Goal: Task Accomplishment & Management: Complete application form

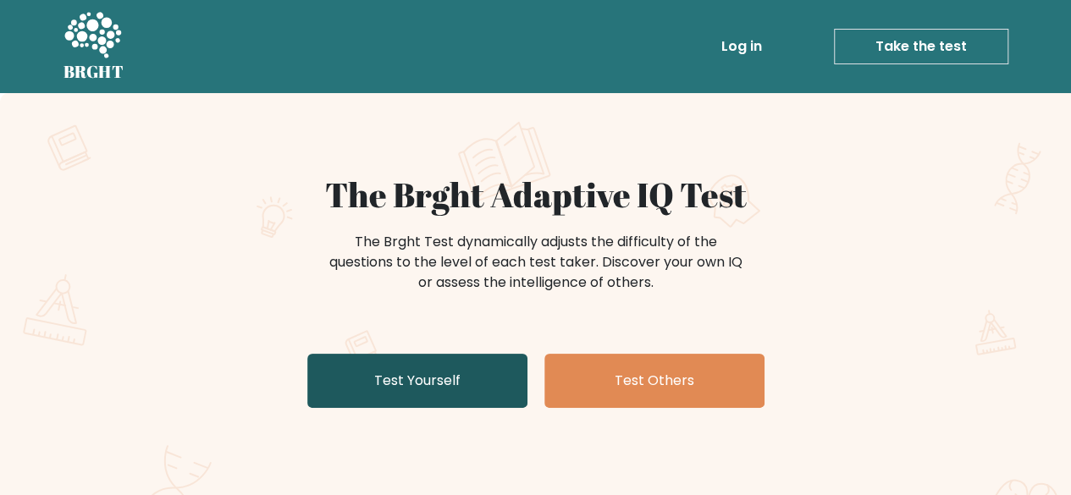
click at [393, 365] on link "Test Yourself" at bounding box center [417, 381] width 220 height 54
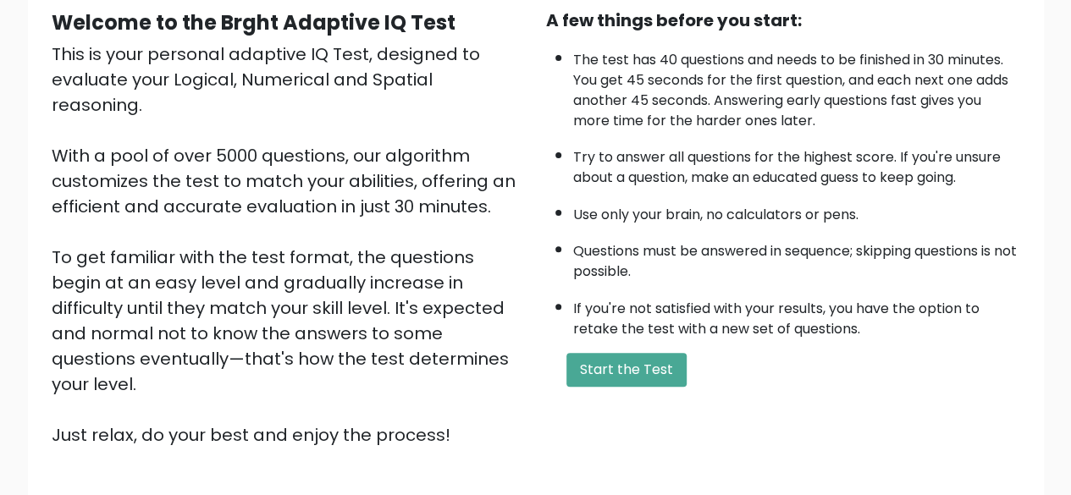
scroll to position [169, 0]
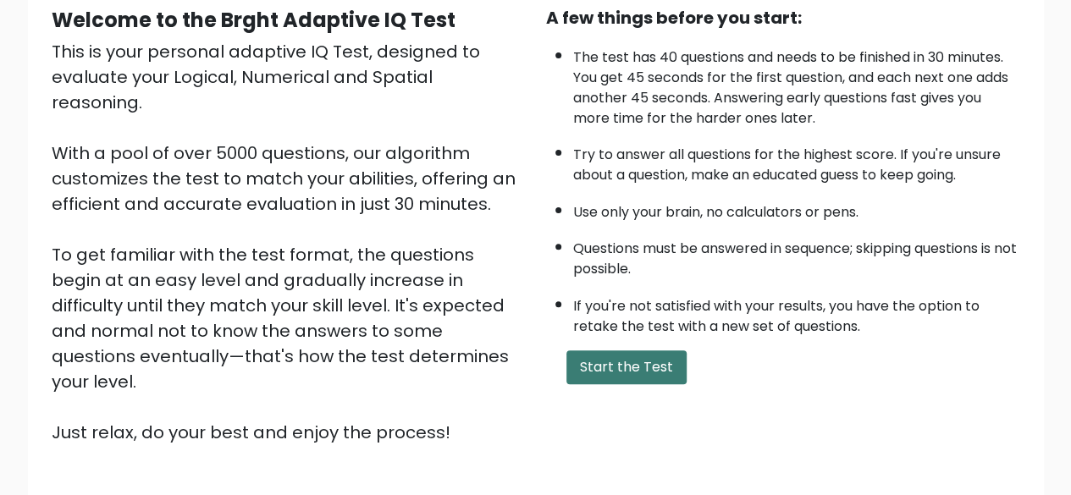
click at [621, 363] on button "Start the Test" at bounding box center [626, 367] width 120 height 34
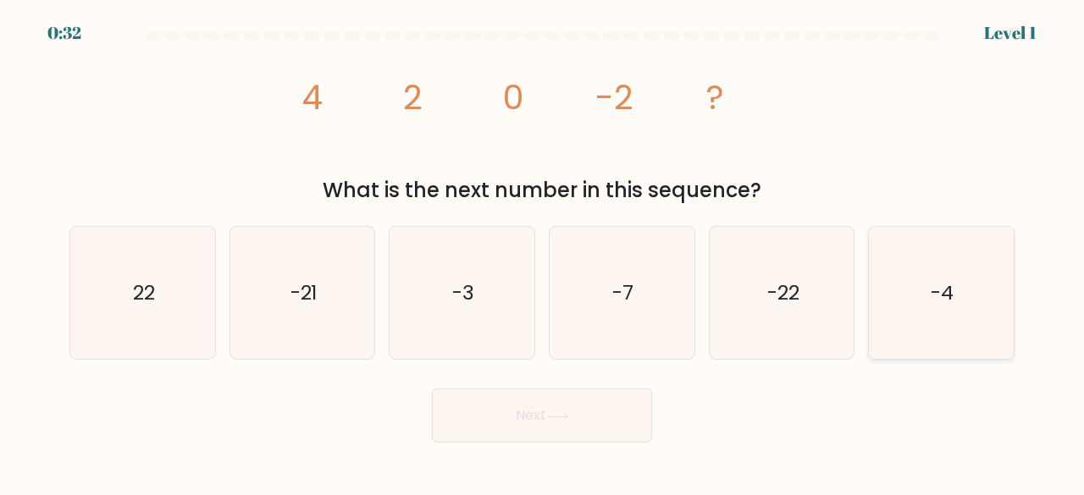
click at [952, 276] on icon "-4" at bounding box center [941, 293] width 133 height 133
click at [543, 252] on input "f. -4" at bounding box center [542, 250] width 1 height 4
radio input "true"
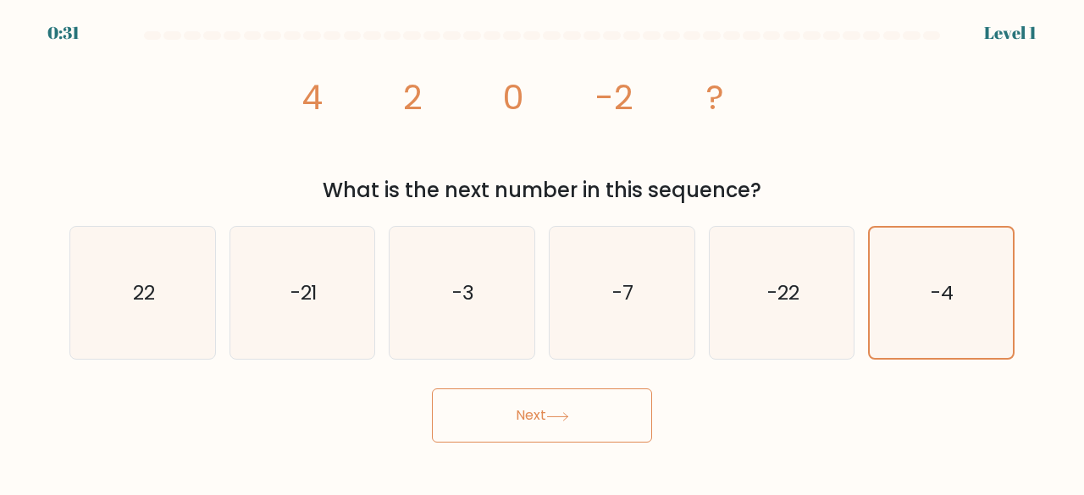
click at [569, 409] on button "Next" at bounding box center [542, 416] width 220 height 54
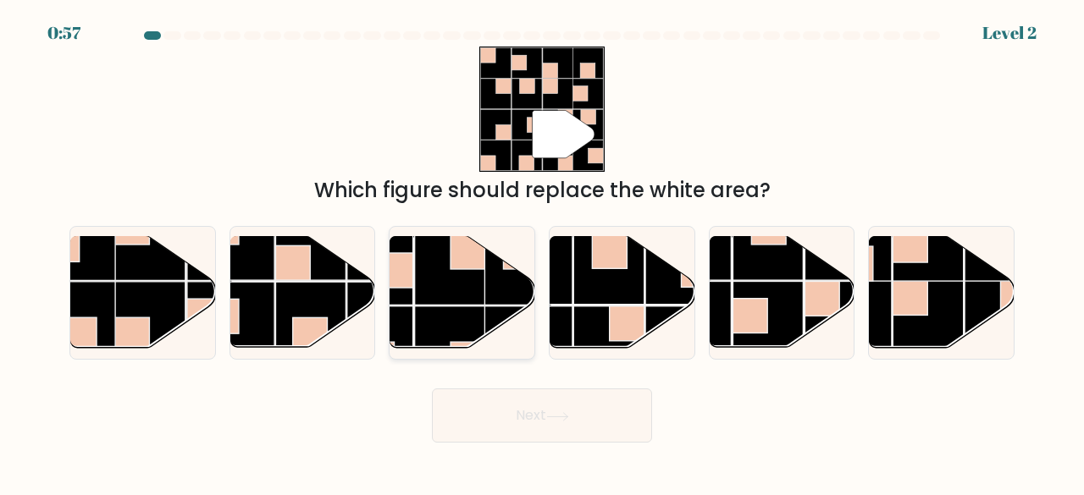
click at [498, 280] on rect at bounding box center [519, 269] width 70 height 70
click at [542, 252] on input "c." at bounding box center [542, 250] width 1 height 4
radio input "true"
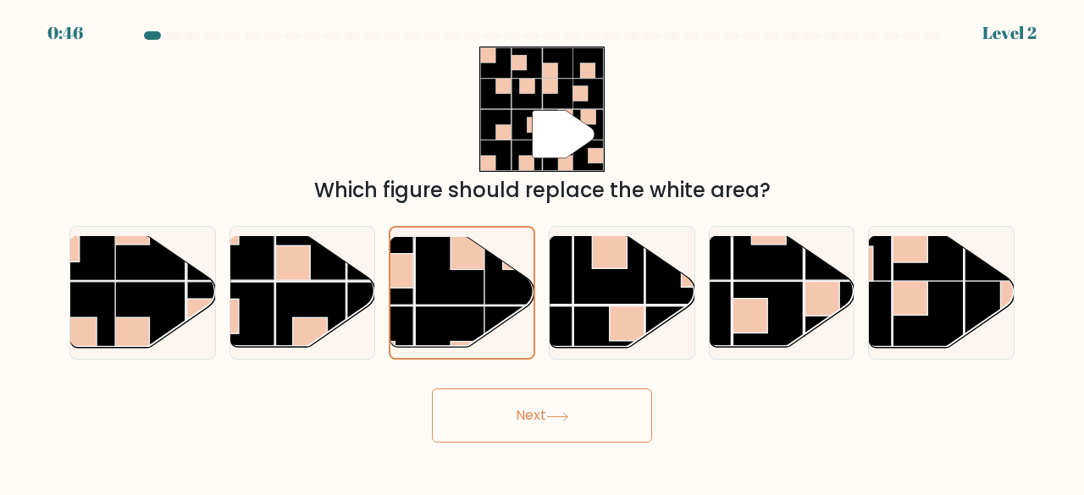
click at [547, 422] on button "Next" at bounding box center [542, 416] width 220 height 54
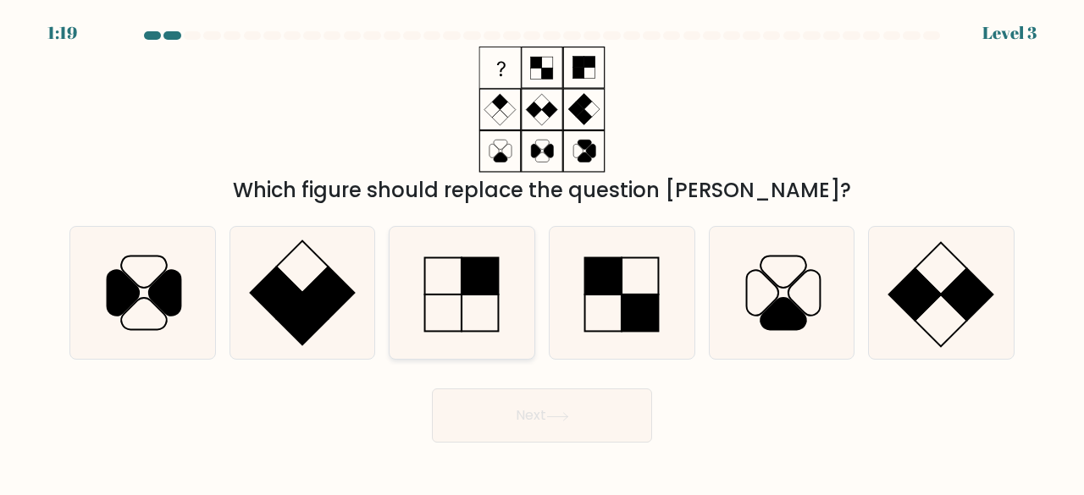
click at [484, 269] on rect at bounding box center [480, 275] width 37 height 37
click at [542, 252] on input "c." at bounding box center [542, 250] width 1 height 4
radio input "true"
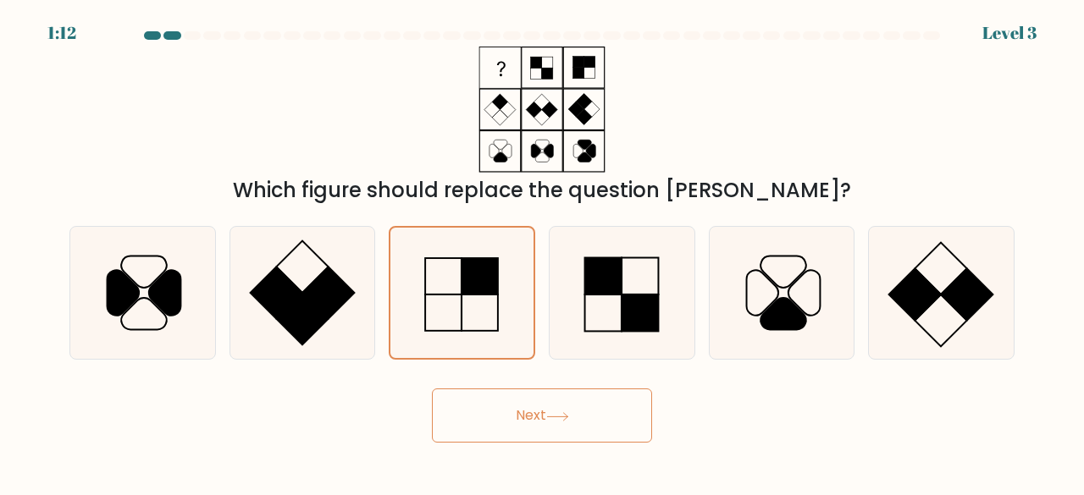
click at [567, 415] on icon at bounding box center [557, 416] width 23 height 9
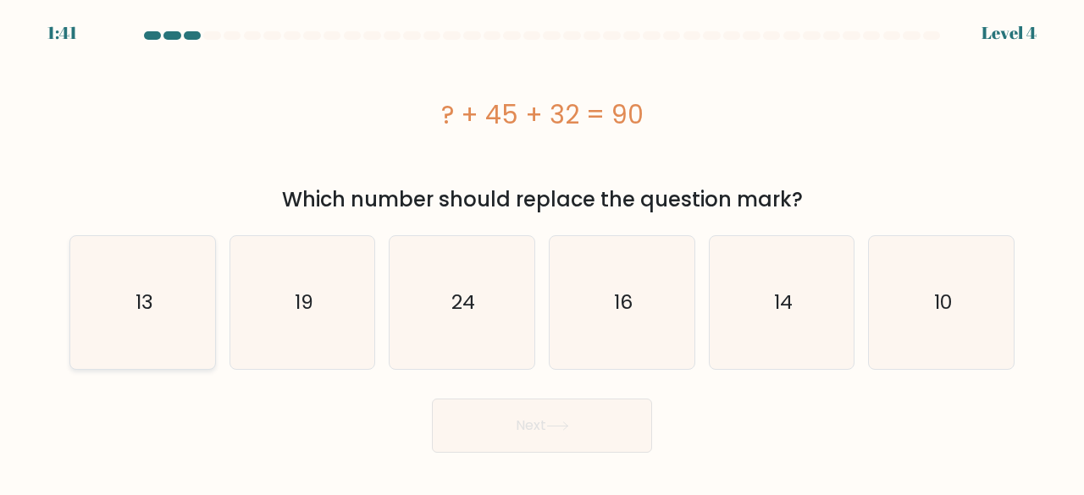
click at [150, 301] on text "13" at bounding box center [144, 303] width 18 height 28
click at [542, 252] on input "a. 13" at bounding box center [542, 250] width 1 height 4
radio input "true"
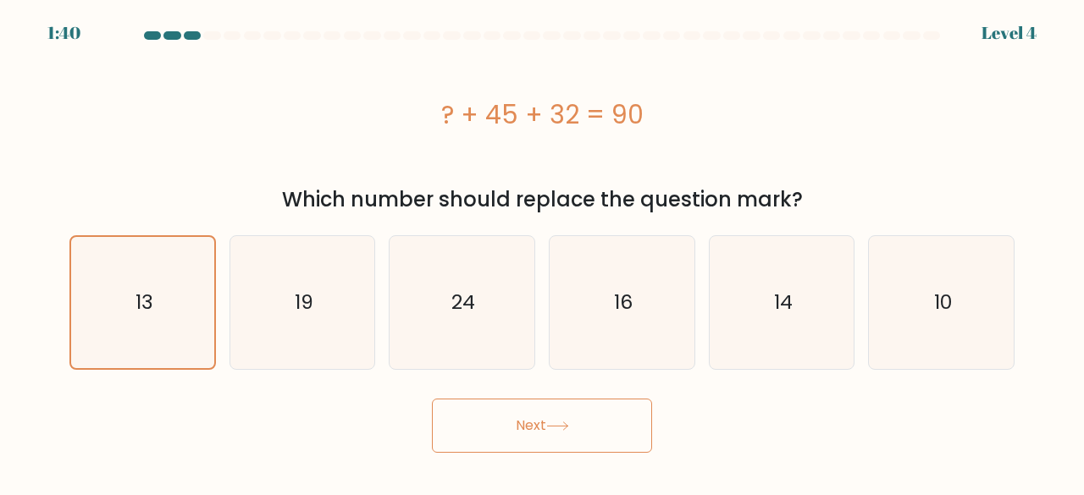
click at [505, 447] on button "Next" at bounding box center [542, 426] width 220 height 54
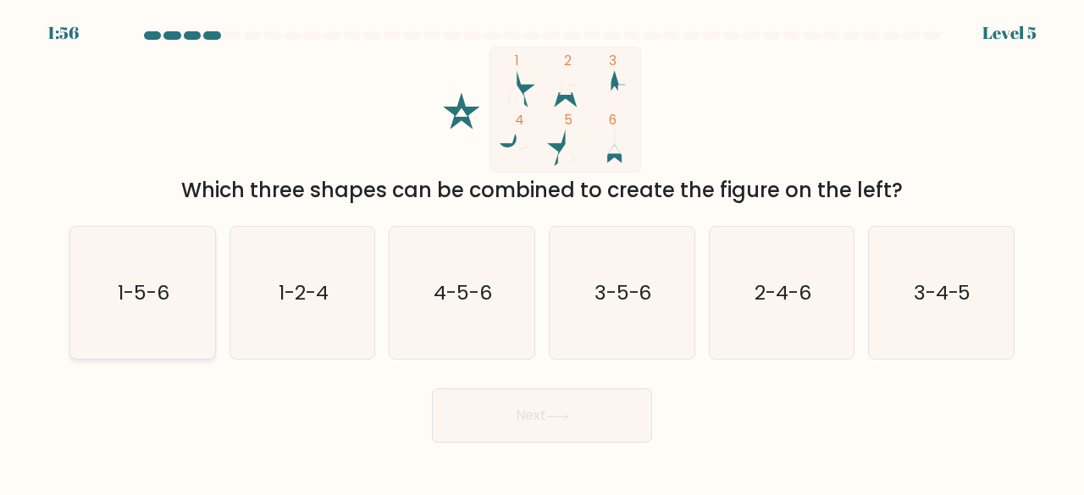
click at [135, 244] on icon "1-5-6" at bounding box center [142, 293] width 133 height 133
click at [542, 248] on input "a. 1-5-6" at bounding box center [542, 250] width 1 height 4
radio input "true"
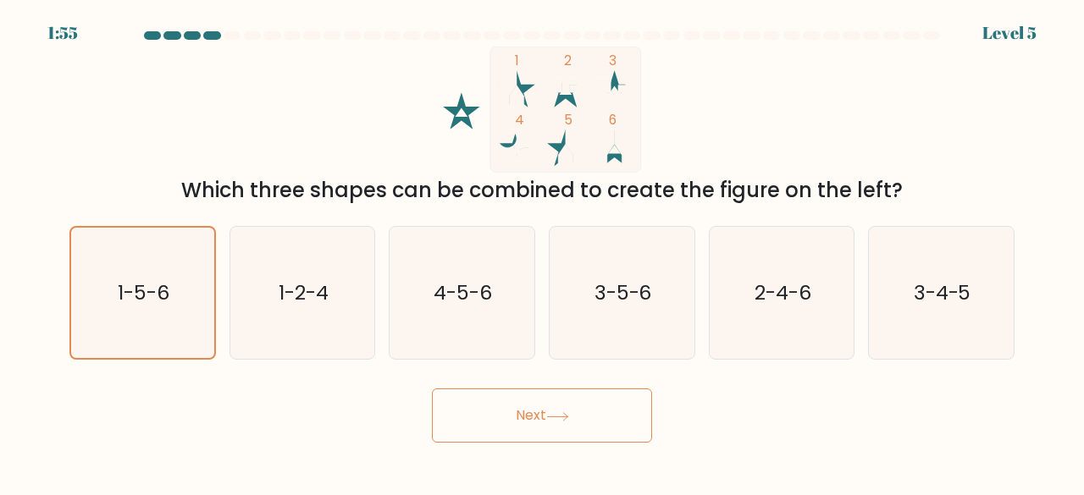
click at [544, 400] on button "Next" at bounding box center [542, 416] width 220 height 54
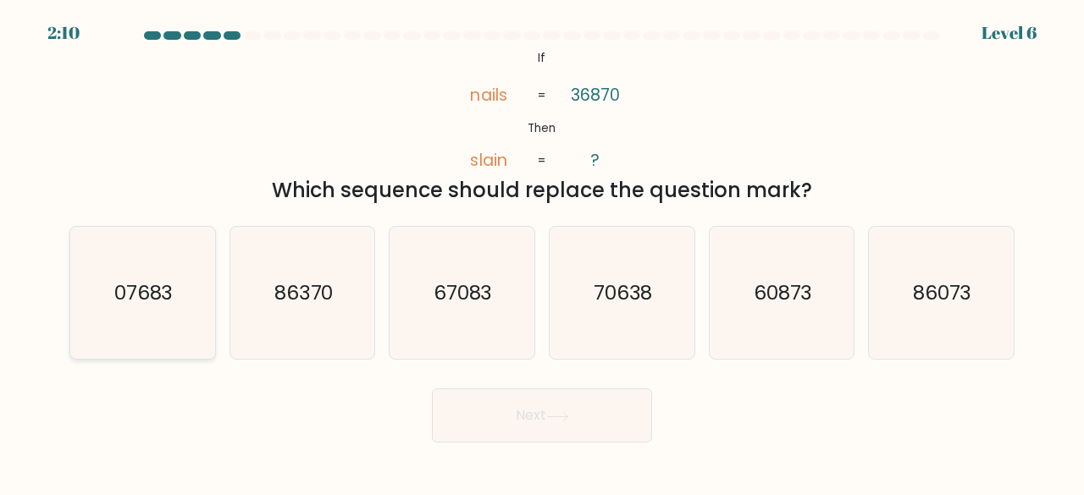
click at [159, 285] on text "07683" at bounding box center [143, 293] width 59 height 28
click at [542, 252] on input "a. 07683" at bounding box center [542, 250] width 1 height 4
radio input "true"
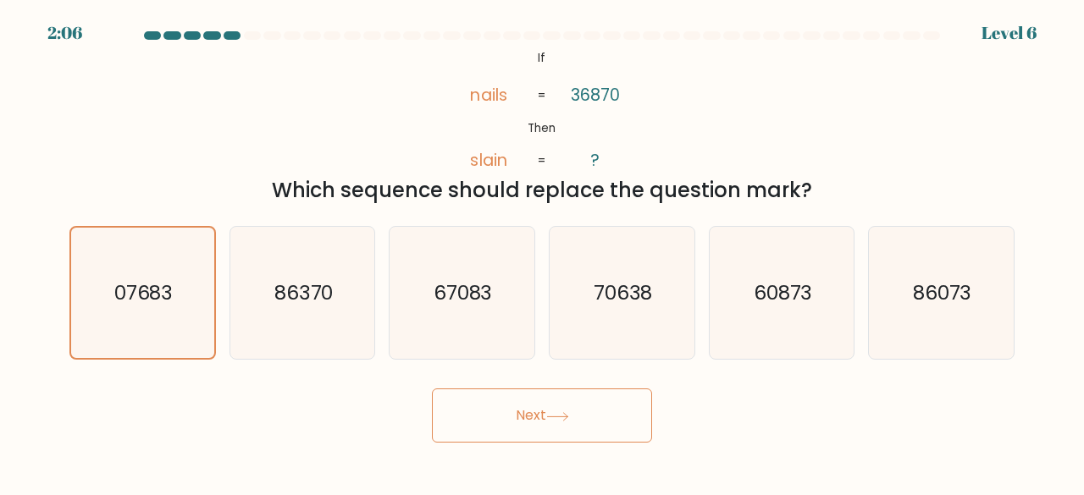
click at [535, 419] on button "Next" at bounding box center [542, 416] width 220 height 54
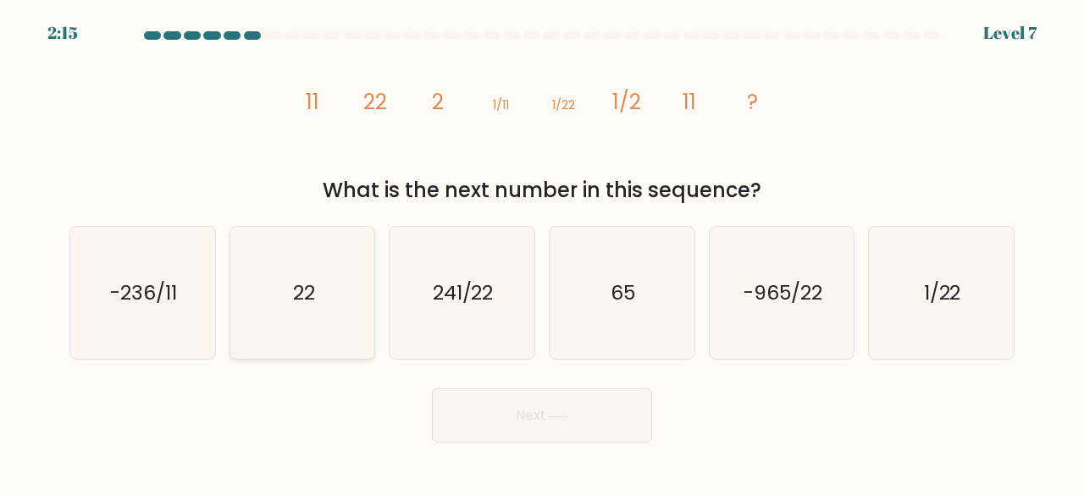
click at [329, 305] on icon "22" at bounding box center [302, 293] width 133 height 133
click at [542, 252] on input "b. 22" at bounding box center [542, 250] width 1 height 4
radio input "true"
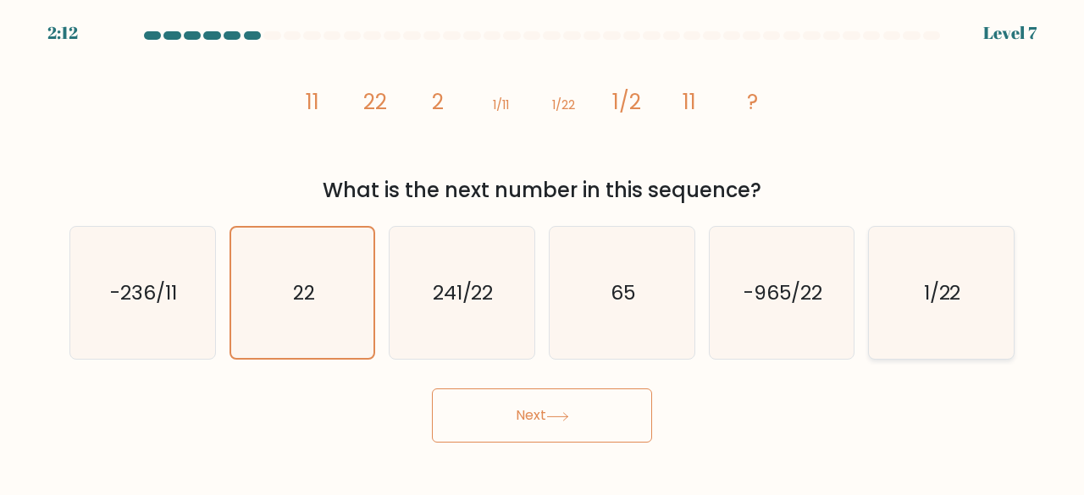
click at [913, 282] on icon "1/22" at bounding box center [941, 293] width 133 height 133
click at [543, 252] on input "f. 1/22" at bounding box center [542, 250] width 1 height 4
radio input "true"
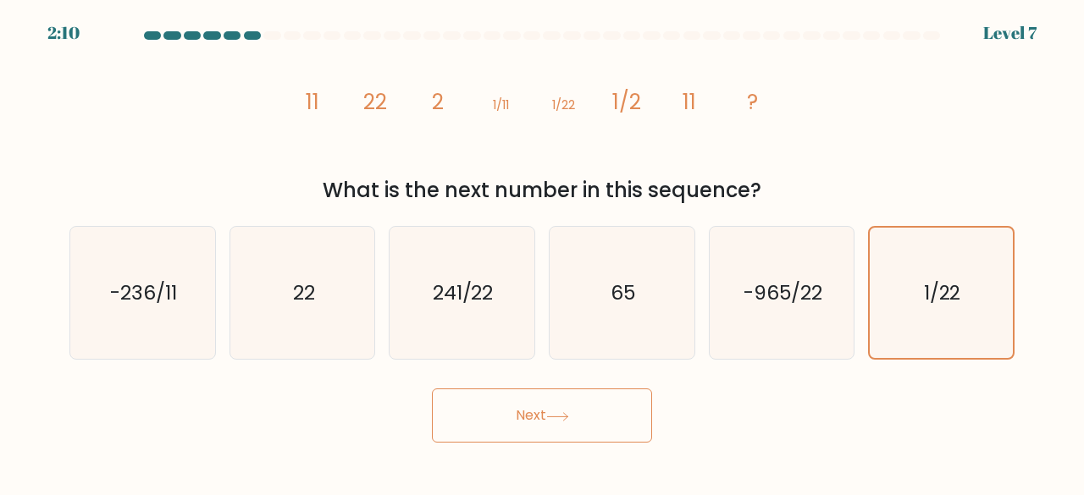
drag, startPoint x: 579, startPoint y: 408, endPoint x: 490, endPoint y: 402, distance: 89.1
click at [490, 402] on button "Next" at bounding box center [542, 416] width 220 height 54
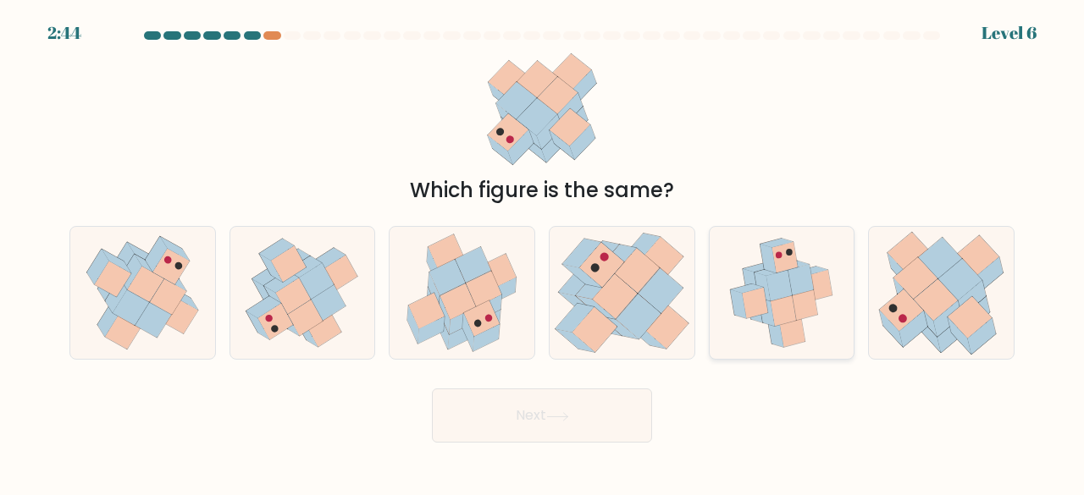
click at [725, 246] on icon at bounding box center [781, 293] width 120 height 133
click at [543, 248] on input "e." at bounding box center [542, 250] width 1 height 4
radio input "true"
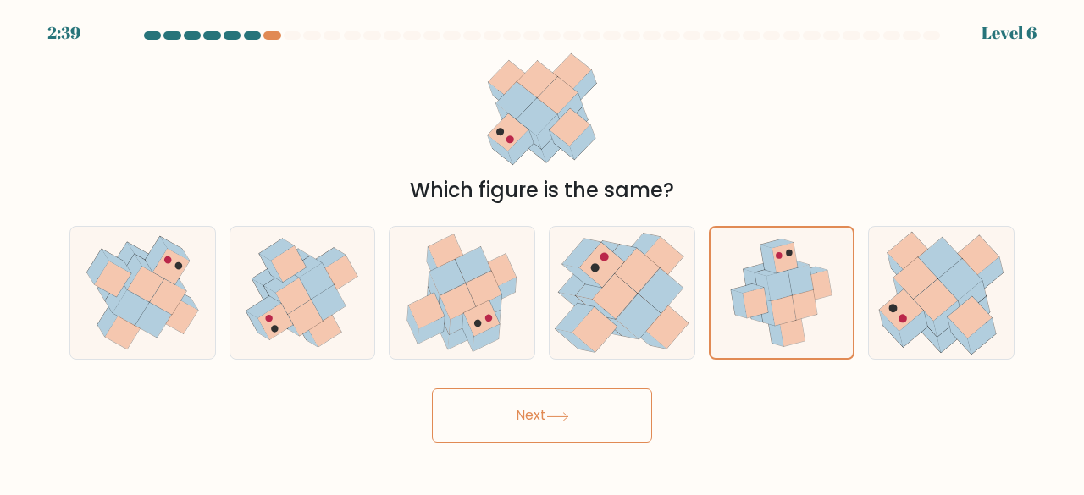
click at [585, 424] on button "Next" at bounding box center [542, 416] width 220 height 54
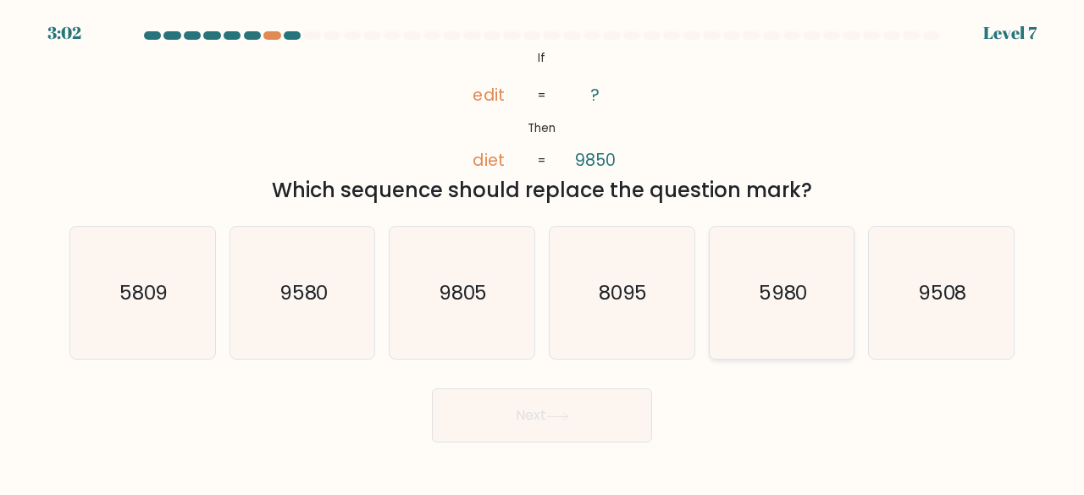
click at [803, 319] on icon "5980" at bounding box center [781, 293] width 133 height 133
click at [543, 252] on input "e. 5980" at bounding box center [542, 250] width 1 height 4
radio input "true"
click at [537, 444] on body "3:02 Level 7 If" at bounding box center [542, 247] width 1084 height 495
click at [537, 400] on button "Next" at bounding box center [542, 416] width 220 height 54
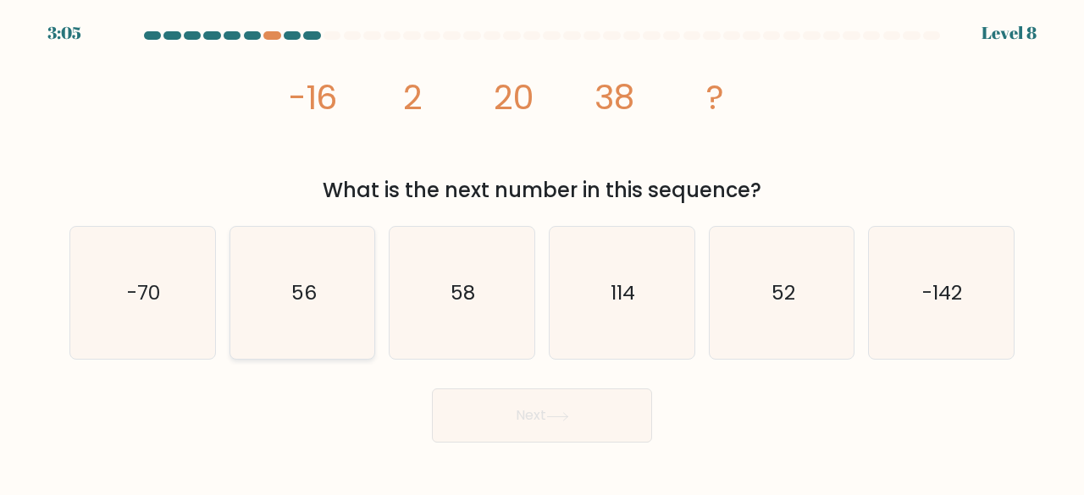
click at [327, 279] on icon "56" at bounding box center [302, 293] width 133 height 133
click at [542, 252] on input "b. 56" at bounding box center [542, 250] width 1 height 4
radio input "true"
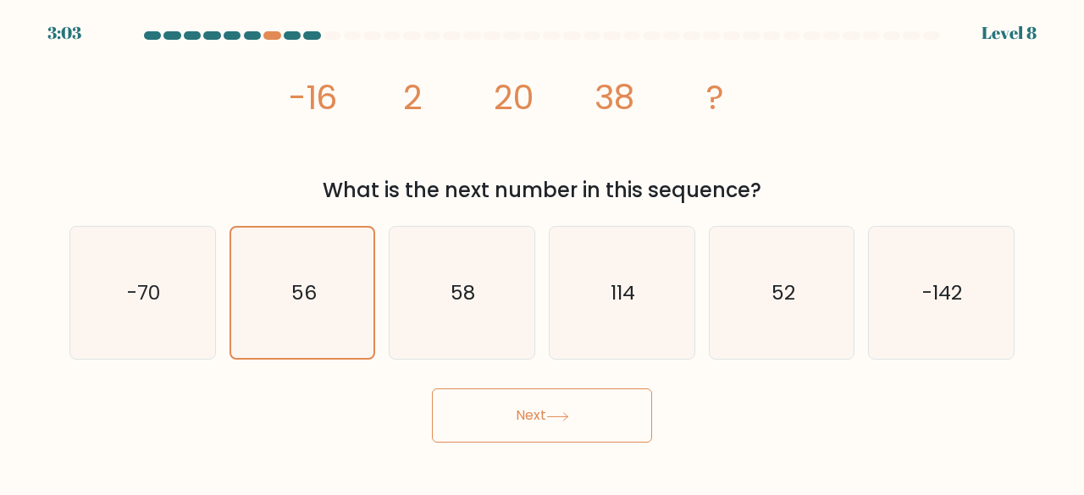
click at [527, 406] on button "Next" at bounding box center [542, 416] width 220 height 54
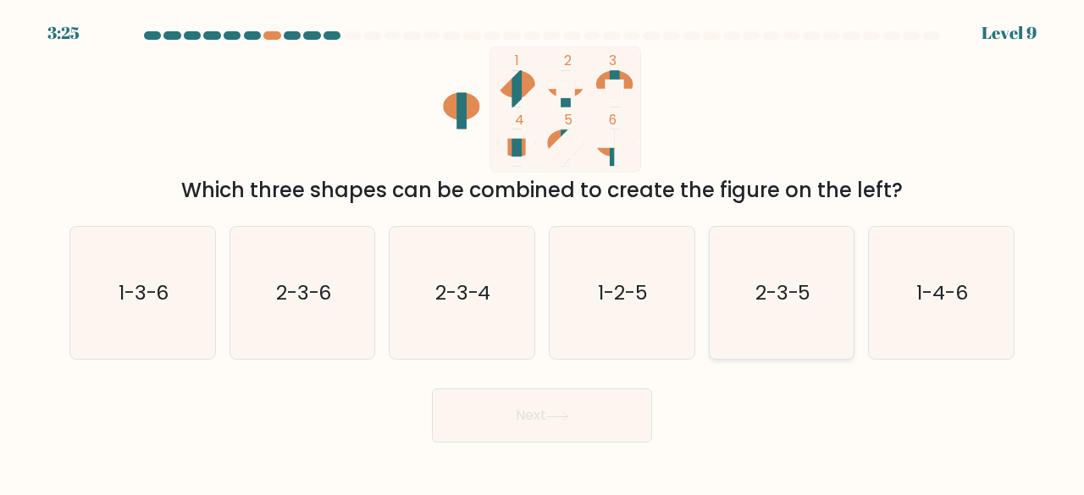
click at [797, 284] on text "2-3-5" at bounding box center [783, 293] width 56 height 28
click at [543, 252] on input "e. 2-3-5" at bounding box center [542, 250] width 1 height 4
radio input "true"
click at [601, 409] on button "Next" at bounding box center [542, 416] width 220 height 54
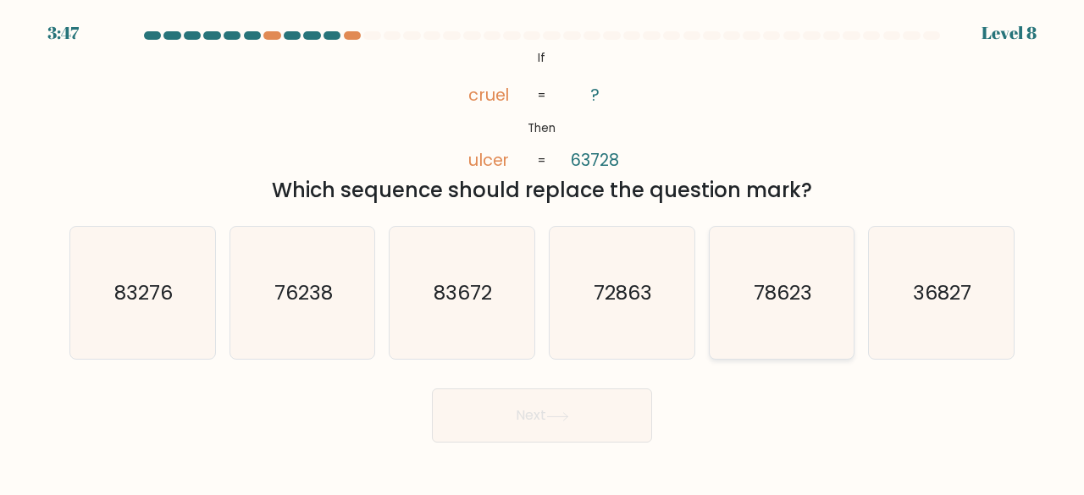
click at [770, 231] on icon "78623" at bounding box center [781, 293] width 133 height 133
click at [543, 248] on input "e. 78623" at bounding box center [542, 250] width 1 height 4
radio input "true"
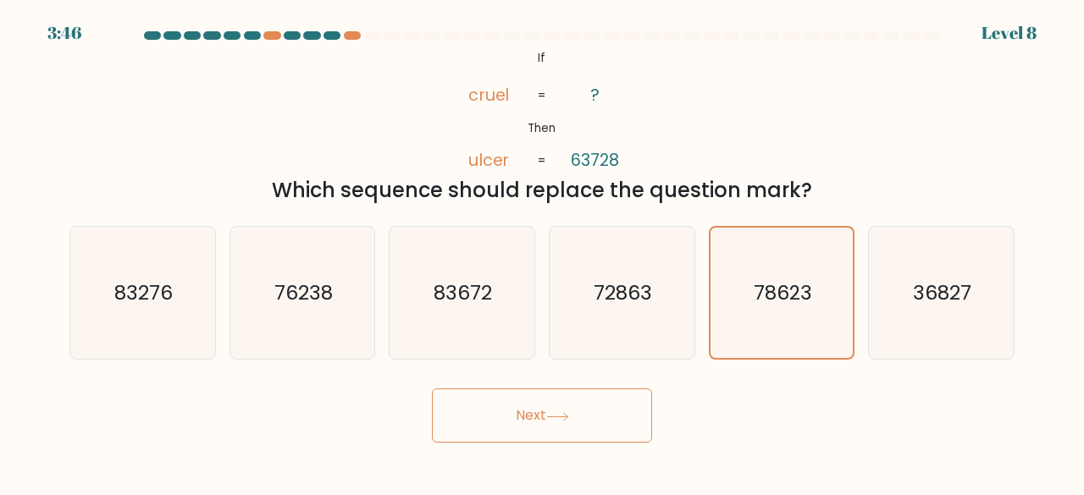
click at [566, 411] on button "Next" at bounding box center [542, 416] width 220 height 54
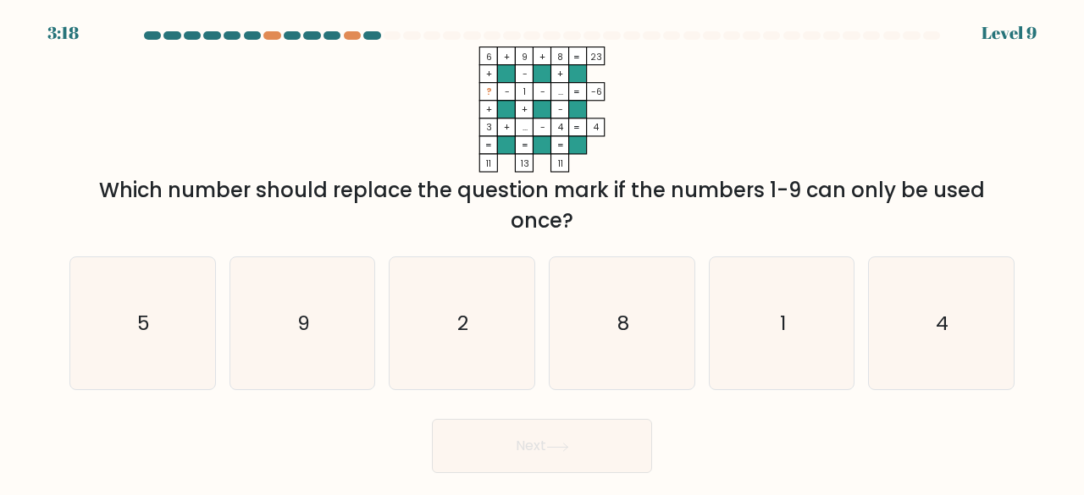
click at [686, 80] on icon "6 + 9 + 8 23 + - + ? - 1 - ... -6 + + - 3 + ... - 4 = 4 = = = = 11 13 11 =" at bounding box center [542, 110] width 508 height 126
click at [166, 321] on icon "5" at bounding box center [142, 323] width 133 height 133
click at [542, 252] on input "a. 5" at bounding box center [542, 250] width 1 height 4
radio input "true"
click at [530, 446] on button "Next" at bounding box center [542, 446] width 220 height 54
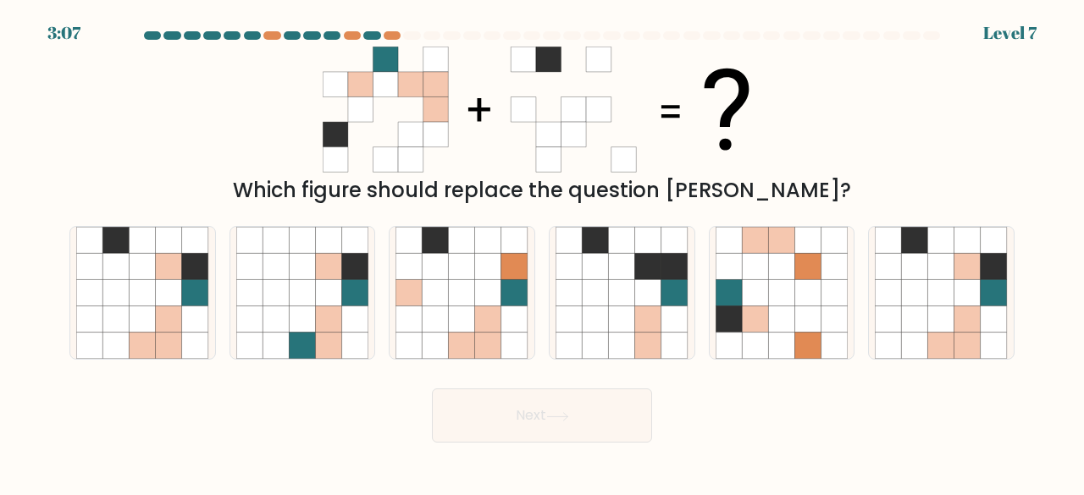
click at [508, 448] on body "3:07 Level 7" at bounding box center [542, 247] width 1084 height 495
click at [778, 274] on icon at bounding box center [781, 266] width 26 height 26
click at [543, 252] on input "e." at bounding box center [542, 250] width 1 height 4
radio input "true"
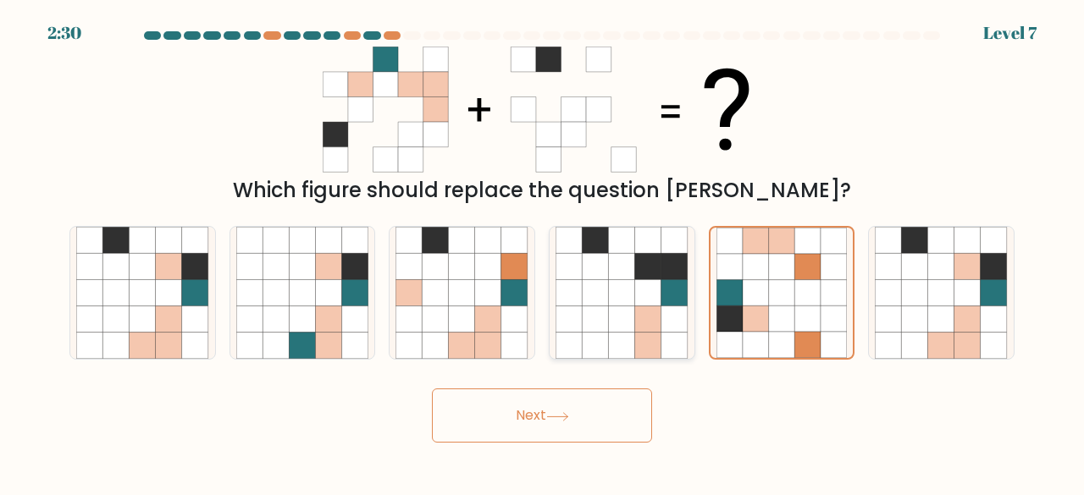
click at [609, 314] on icon at bounding box center [622, 319] width 26 height 26
click at [543, 252] on input "d." at bounding box center [542, 250] width 1 height 4
radio input "true"
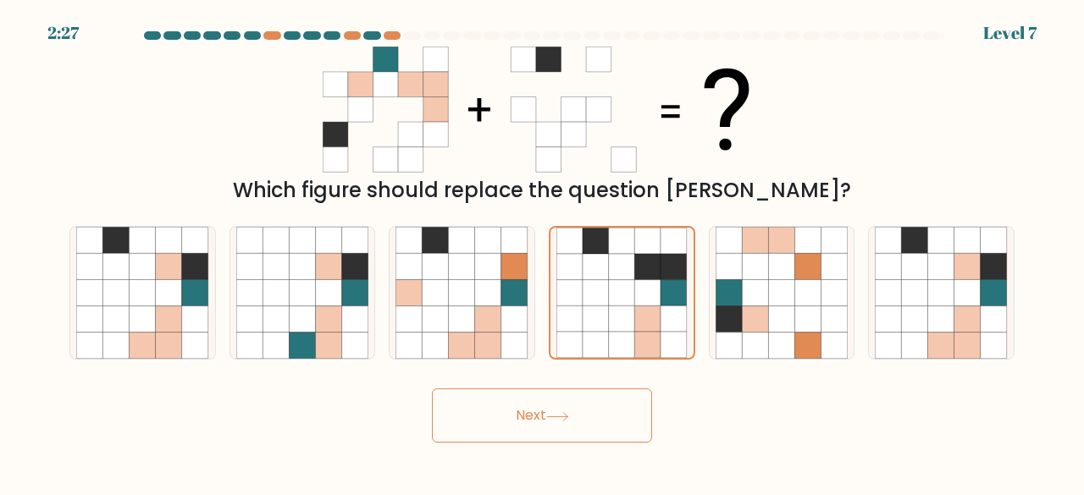
click at [570, 431] on button "Next" at bounding box center [542, 416] width 220 height 54
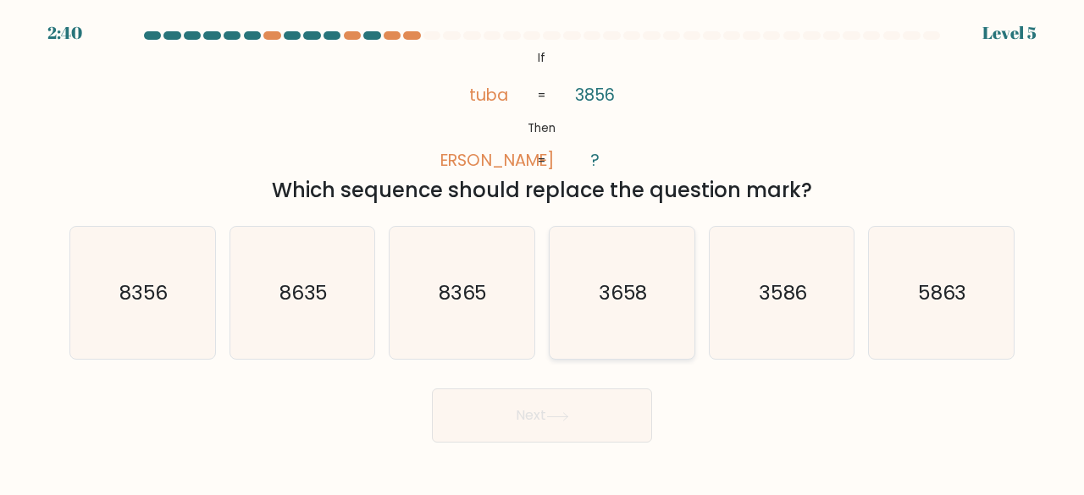
click at [634, 326] on icon "3658" at bounding box center [621, 293] width 133 height 133
click at [543, 252] on input "d. 3658" at bounding box center [542, 250] width 1 height 4
radio input "true"
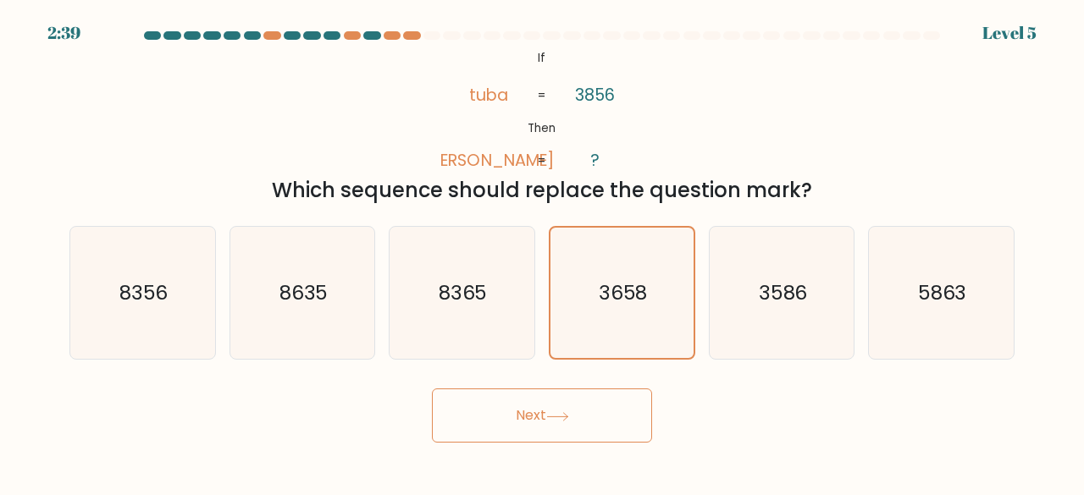
click at [555, 418] on icon at bounding box center [557, 416] width 23 height 9
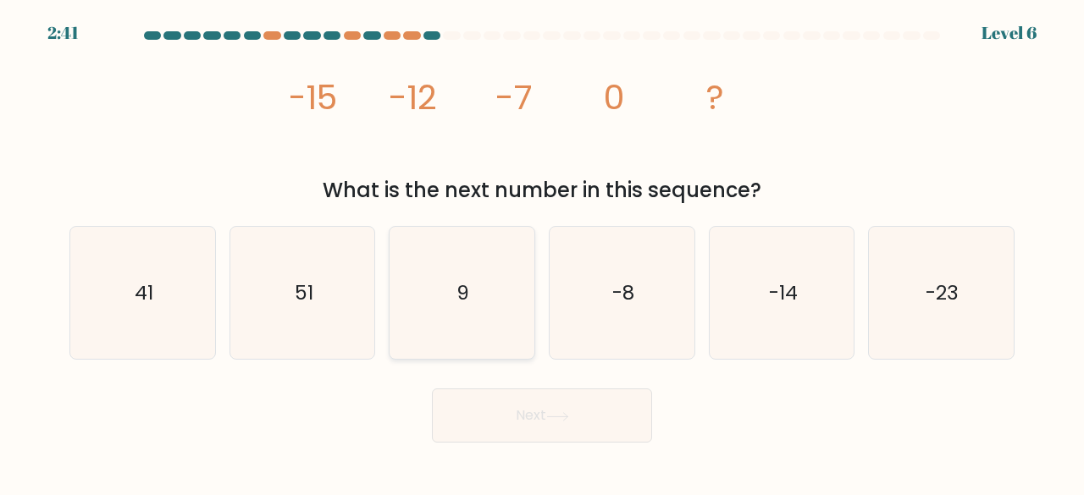
click at [459, 327] on icon "9" at bounding box center [461, 293] width 133 height 133
click at [542, 252] on input "c. 9" at bounding box center [542, 250] width 1 height 4
radio input "true"
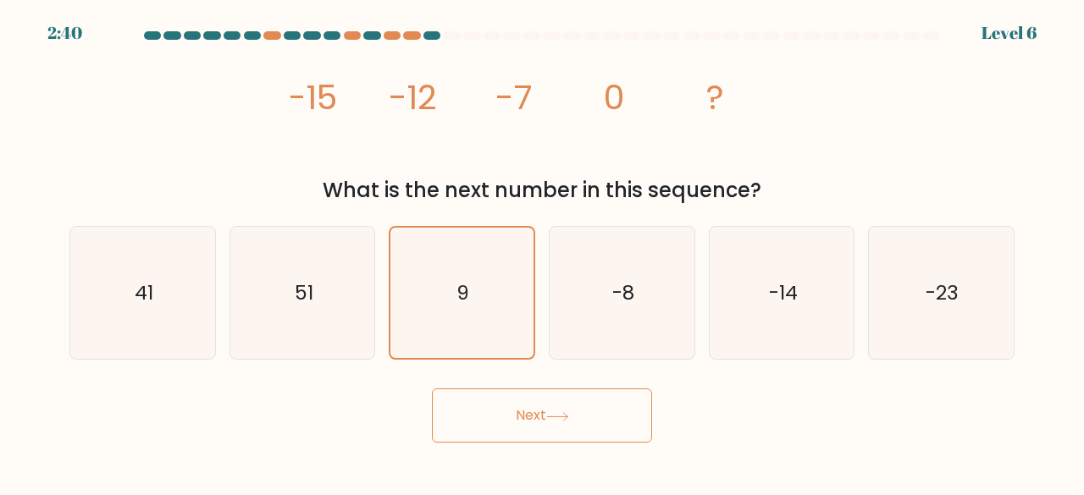
click at [542, 431] on button "Next" at bounding box center [542, 416] width 220 height 54
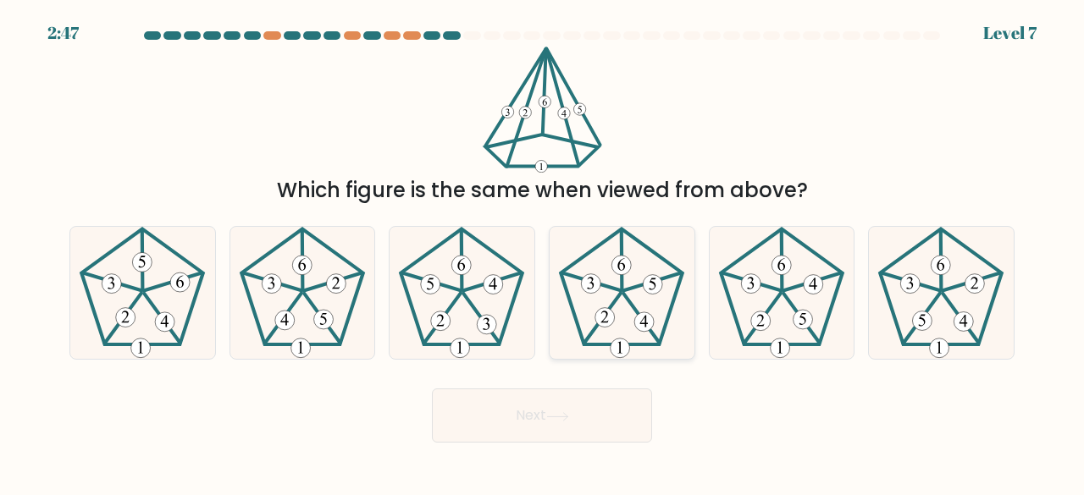
click at [585, 277] on 635 at bounding box center [590, 283] width 19 height 19
click at [543, 252] on input "d." at bounding box center [542, 250] width 1 height 4
radio input "true"
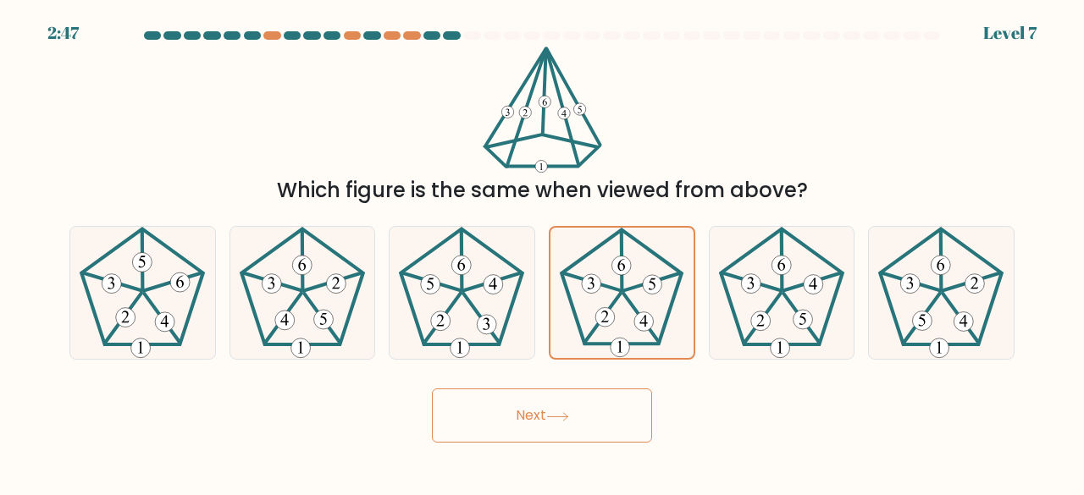
click at [533, 422] on button "Next" at bounding box center [542, 416] width 220 height 54
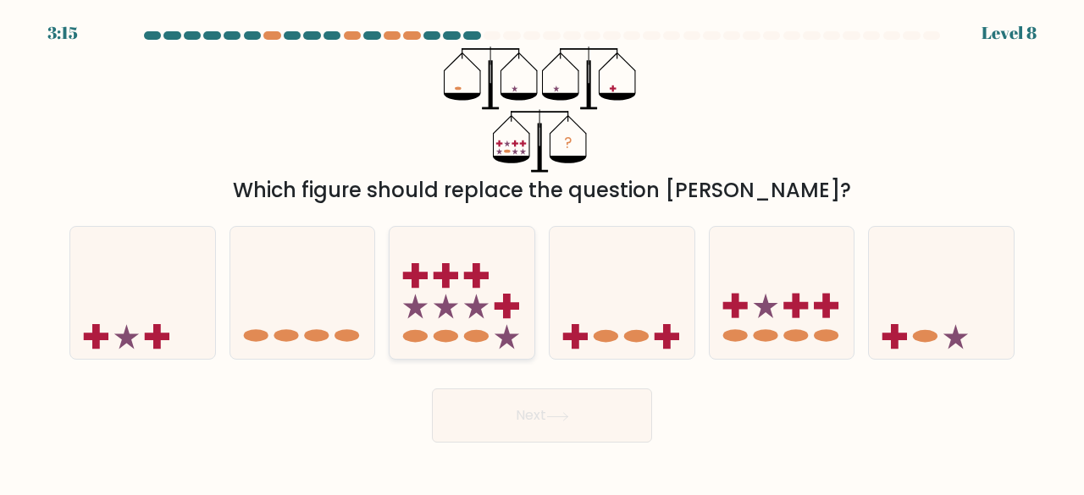
click at [484, 276] on rect at bounding box center [476, 277] width 25 height 8
click at [542, 252] on input "c." at bounding box center [542, 250] width 1 height 4
radio input "true"
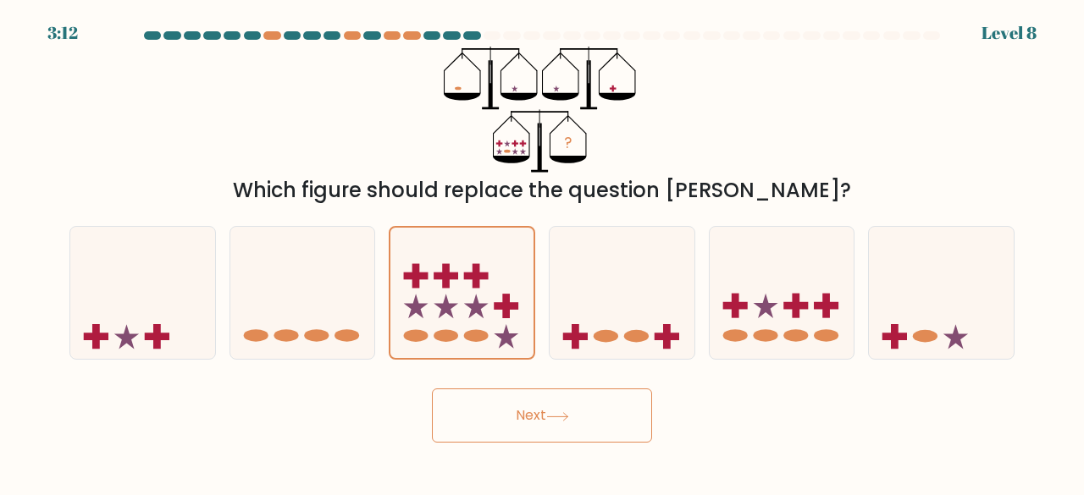
click at [583, 430] on button "Next" at bounding box center [542, 416] width 220 height 54
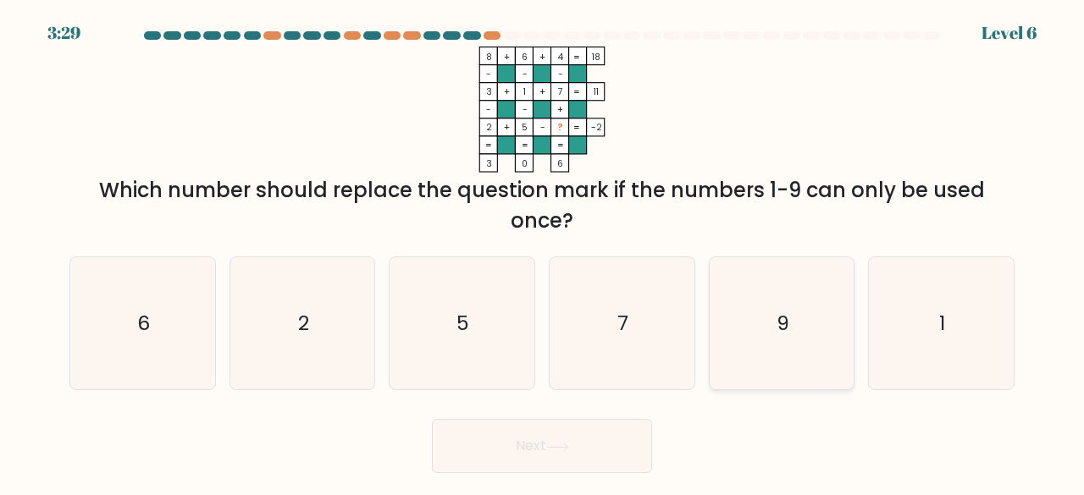
click at [797, 356] on icon "9" at bounding box center [781, 323] width 133 height 133
click at [543, 252] on input "e. 9" at bounding box center [542, 250] width 1 height 4
radio input "true"
click at [572, 427] on button "Next" at bounding box center [542, 446] width 220 height 54
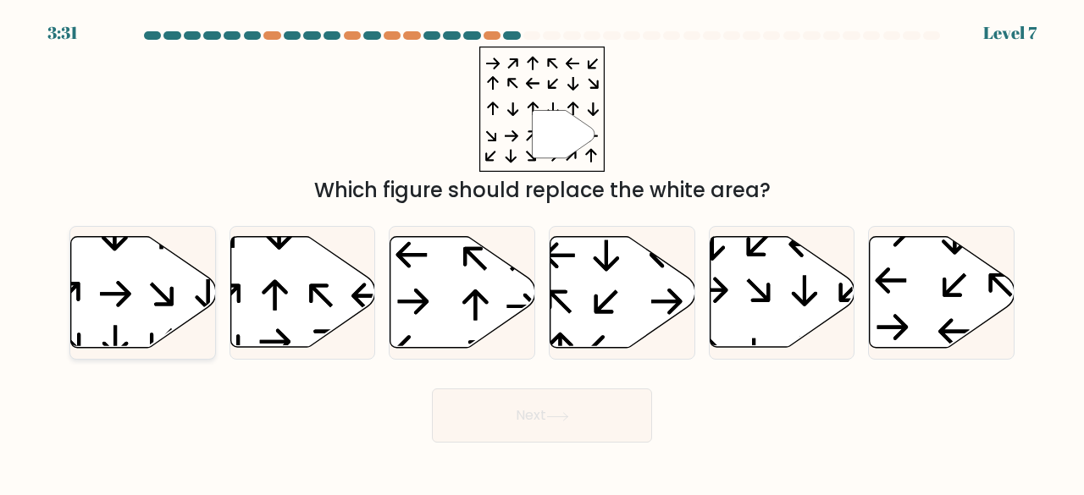
click at [111, 280] on icon at bounding box center [143, 292] width 145 height 111
click at [542, 252] on input "a." at bounding box center [542, 250] width 1 height 4
radio input "true"
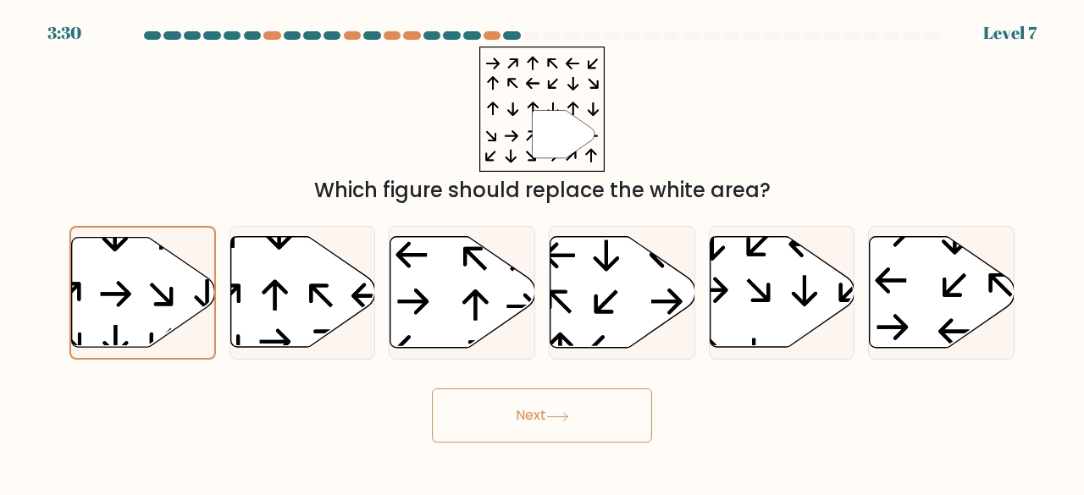
click at [549, 425] on button "Next" at bounding box center [542, 416] width 220 height 54
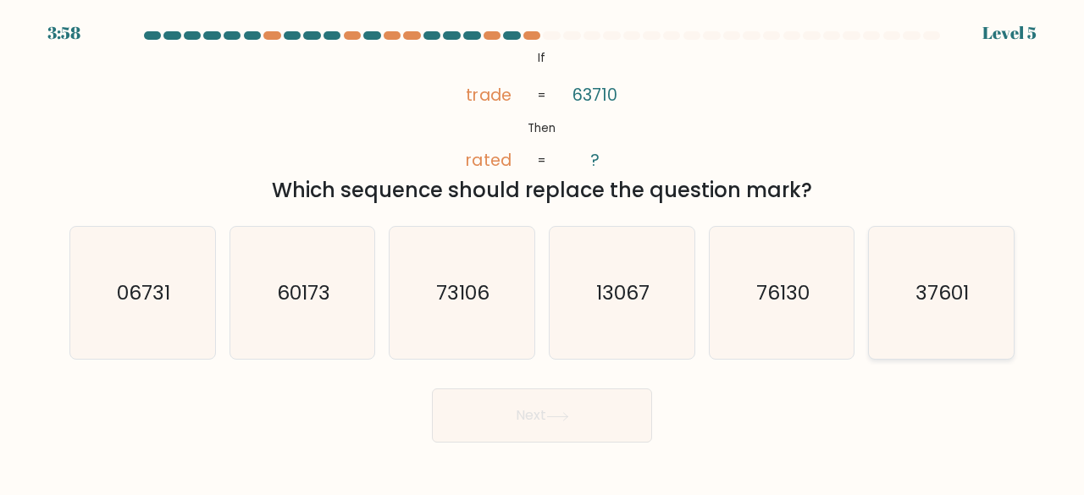
click at [921, 320] on icon "37601" at bounding box center [941, 293] width 133 height 133
click at [543, 252] on input "f. 37601" at bounding box center [542, 250] width 1 height 4
radio input "true"
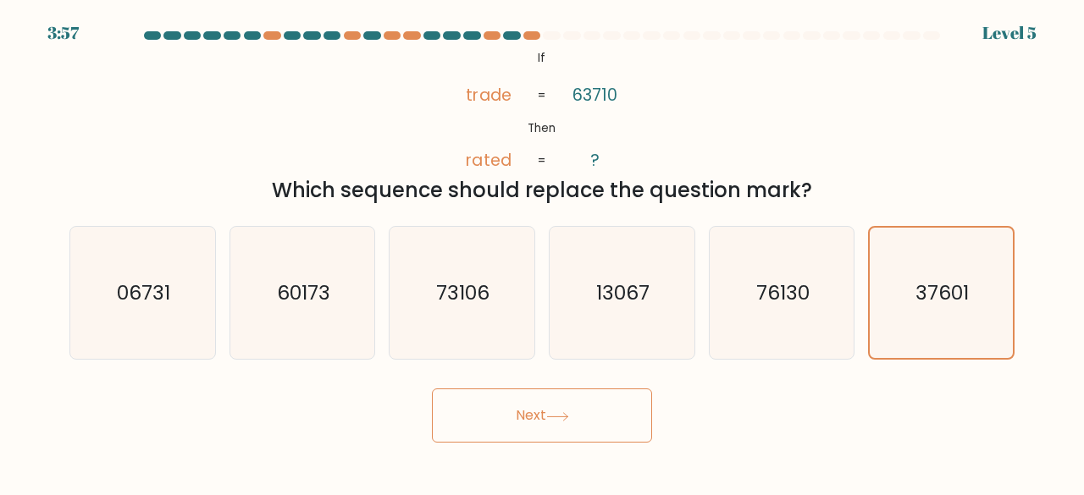
click at [559, 433] on button "Next" at bounding box center [542, 416] width 220 height 54
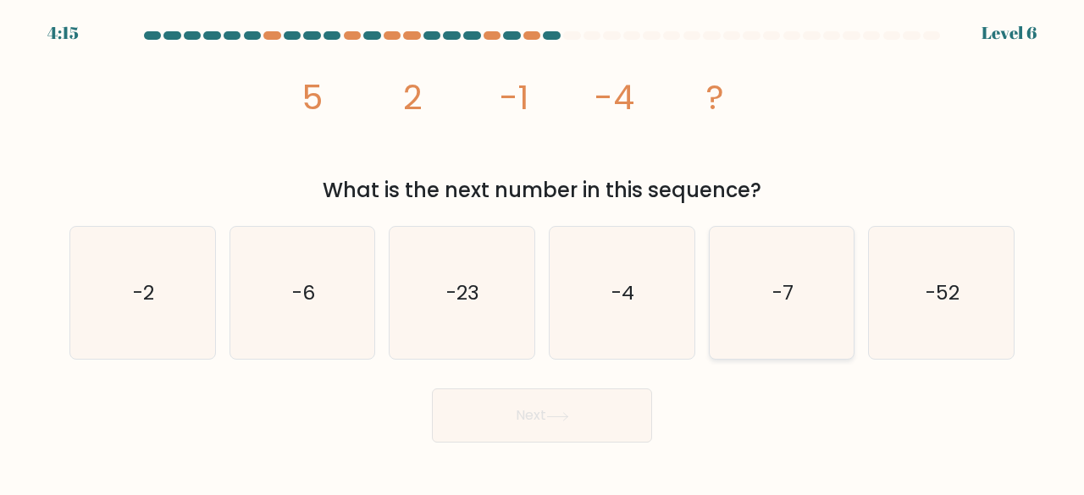
click at [730, 326] on icon "-7" at bounding box center [781, 293] width 133 height 133
click at [543, 252] on input "e. -7" at bounding box center [542, 250] width 1 height 4
radio input "true"
click at [597, 393] on button "Next" at bounding box center [542, 416] width 220 height 54
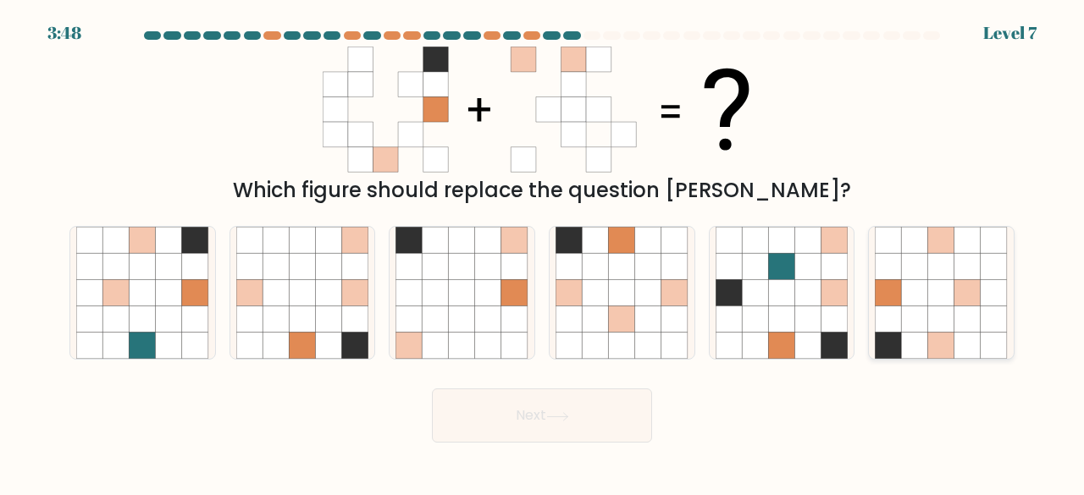
click at [949, 265] on icon at bounding box center [941, 266] width 26 height 26
click at [543, 252] on input "f." at bounding box center [542, 250] width 1 height 4
radio input "true"
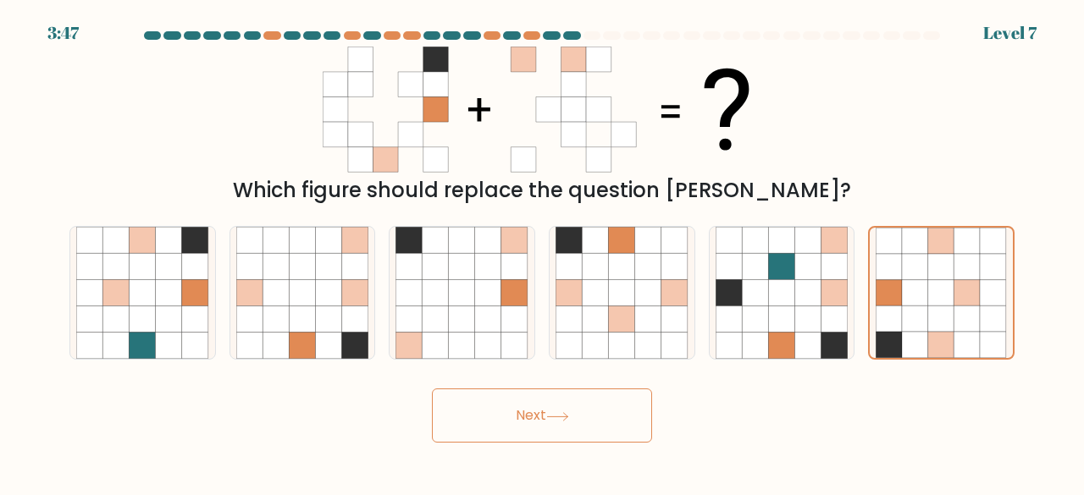
click at [587, 416] on button "Next" at bounding box center [542, 416] width 220 height 54
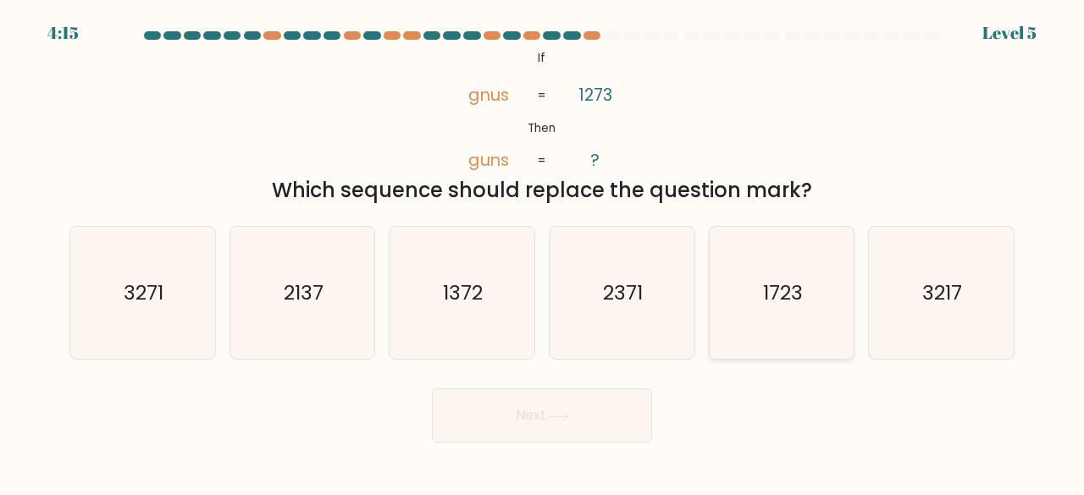
click at [816, 288] on icon "1723" at bounding box center [781, 293] width 133 height 133
click at [543, 252] on input "e. 1723" at bounding box center [542, 250] width 1 height 4
radio input "true"
click at [580, 415] on button "Next" at bounding box center [542, 416] width 220 height 54
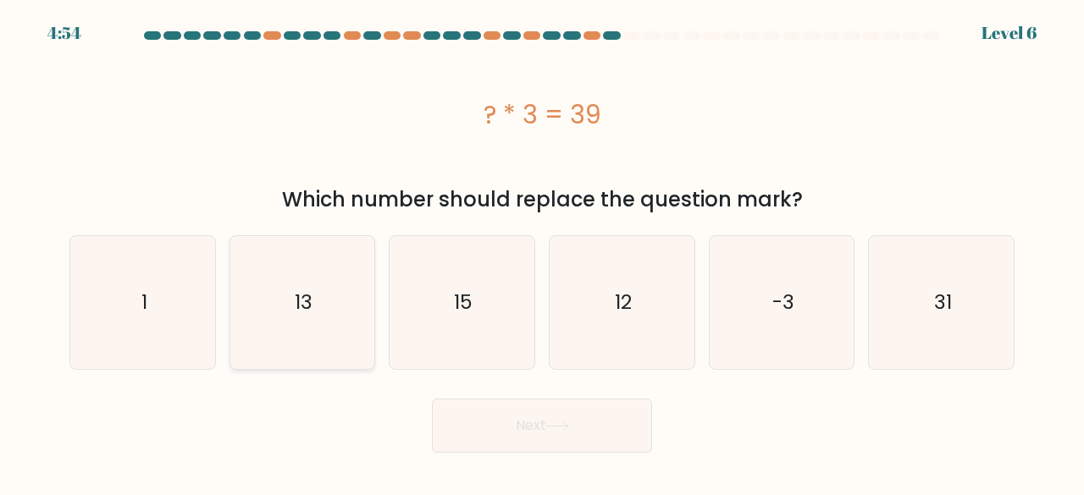
click at [291, 331] on icon "13" at bounding box center [302, 302] width 133 height 133
click at [542, 252] on input "b. 13" at bounding box center [542, 250] width 1 height 4
radio input "true"
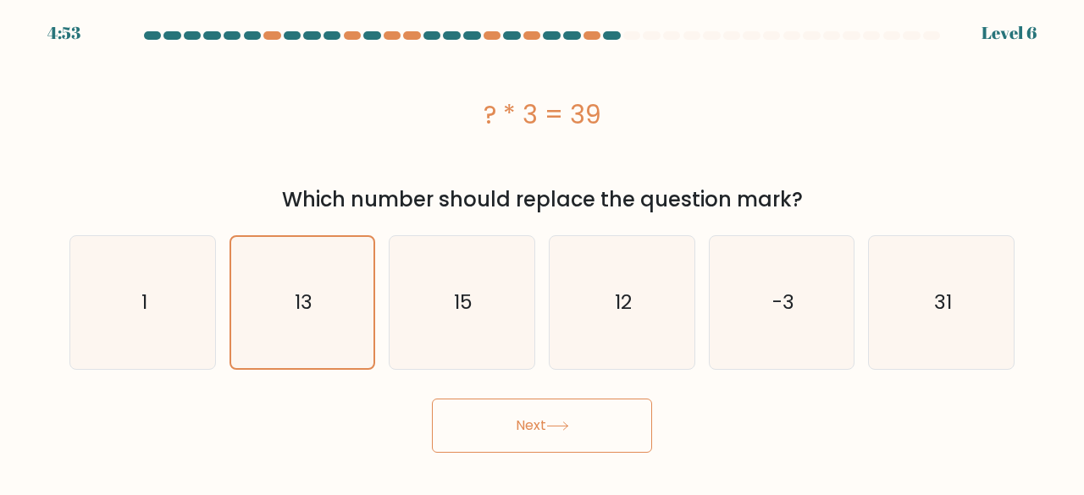
click at [576, 422] on button "Next" at bounding box center [542, 426] width 220 height 54
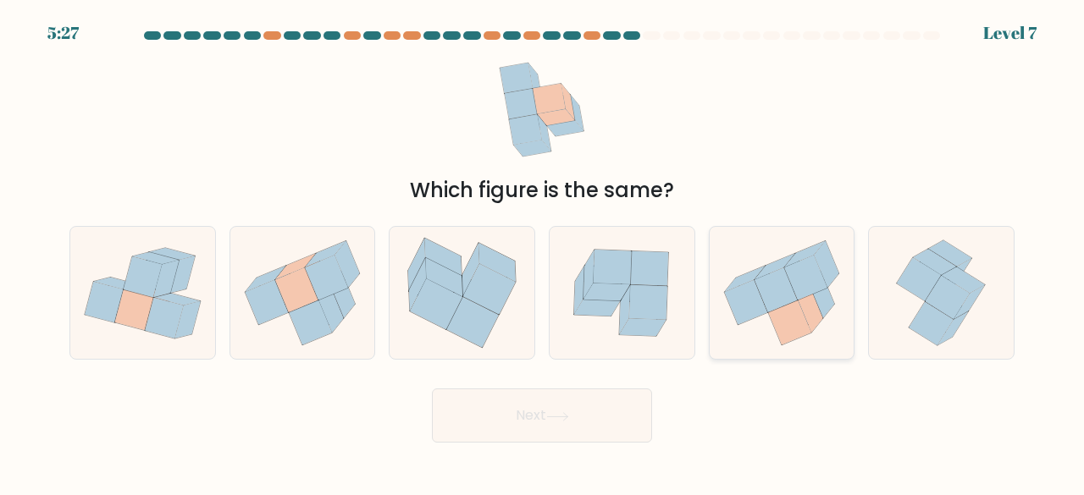
click at [814, 302] on icon at bounding box center [809, 309] width 25 height 47
click at [543, 252] on input "e." at bounding box center [542, 250] width 1 height 4
radio input "true"
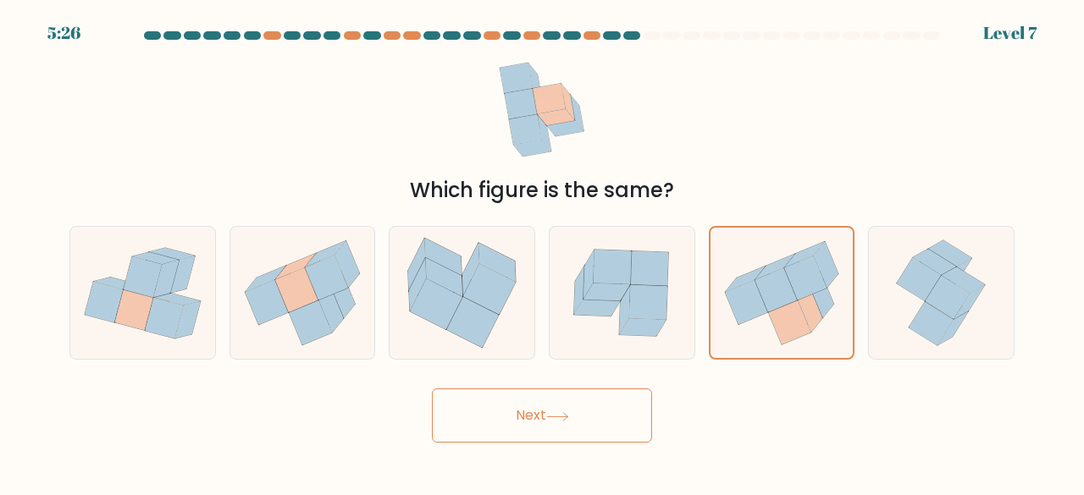
click at [637, 418] on button "Next" at bounding box center [542, 416] width 220 height 54
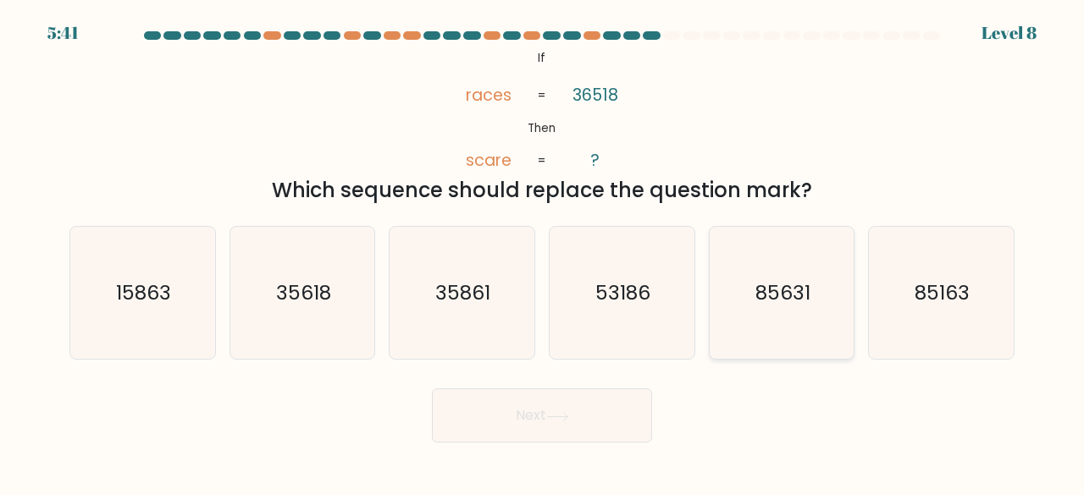
click at [770, 296] on text "85631" at bounding box center [782, 293] width 55 height 28
click at [543, 252] on input "e. 85631" at bounding box center [542, 250] width 1 height 4
radio input "true"
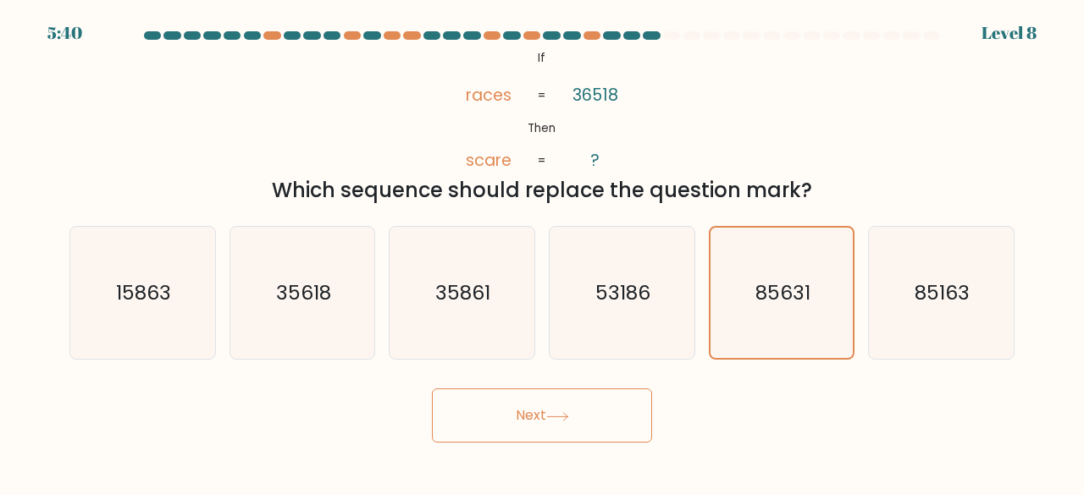
click at [564, 389] on button "Next" at bounding box center [542, 416] width 220 height 54
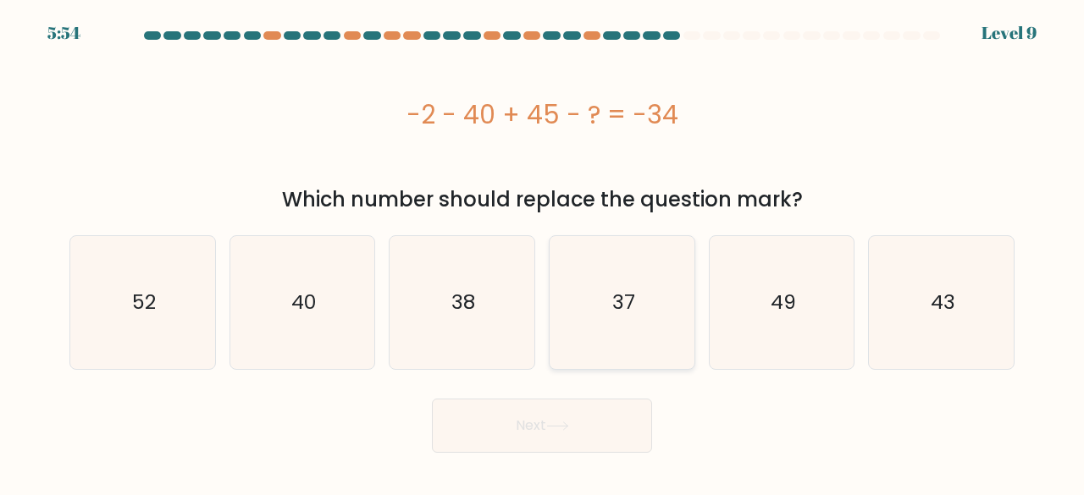
click at [637, 312] on icon "37" at bounding box center [621, 302] width 133 height 133
click at [543, 252] on input "d. 37" at bounding box center [542, 250] width 1 height 4
radio input "true"
click at [594, 436] on button "Next" at bounding box center [542, 426] width 220 height 54
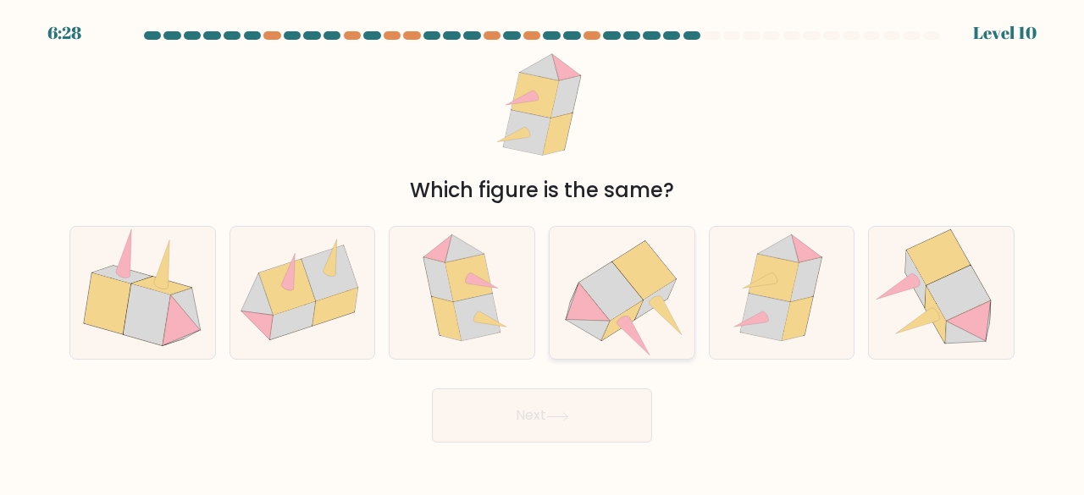
click at [594, 299] on icon at bounding box center [610, 291] width 63 height 58
click at [543, 252] on input "d." at bounding box center [542, 250] width 1 height 4
radio input "true"
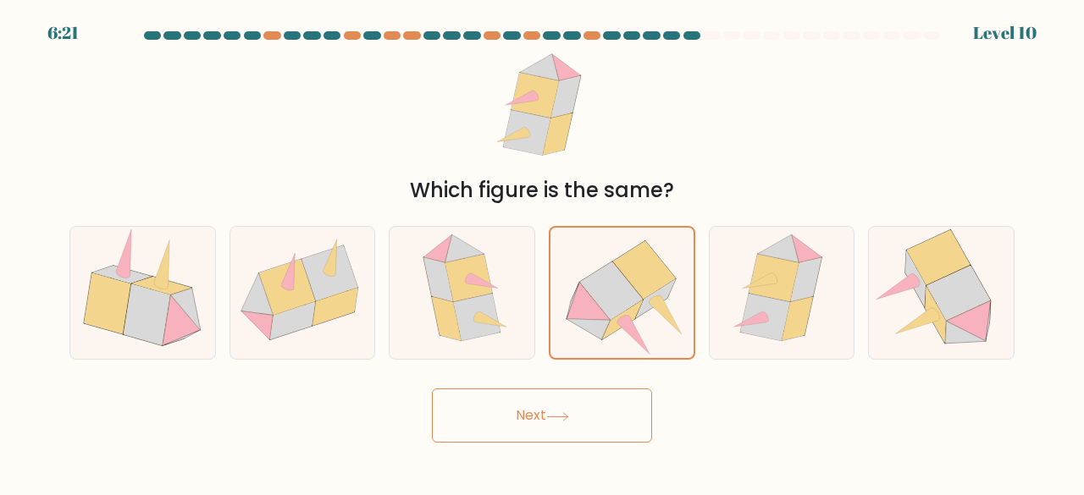
click at [599, 439] on button "Next" at bounding box center [542, 416] width 220 height 54
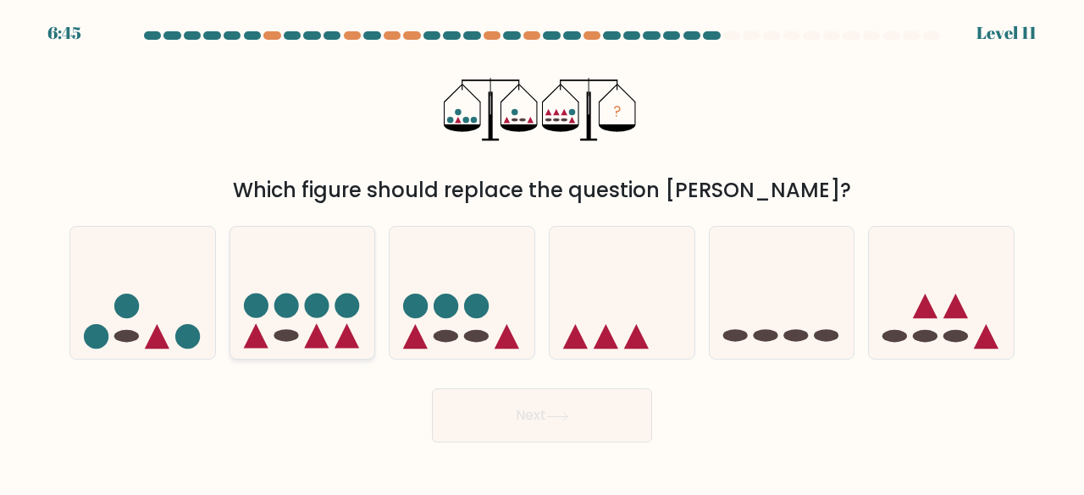
click at [283, 311] on circle at bounding box center [286, 306] width 25 height 25
click at [542, 252] on input "b." at bounding box center [542, 250] width 1 height 4
radio input "true"
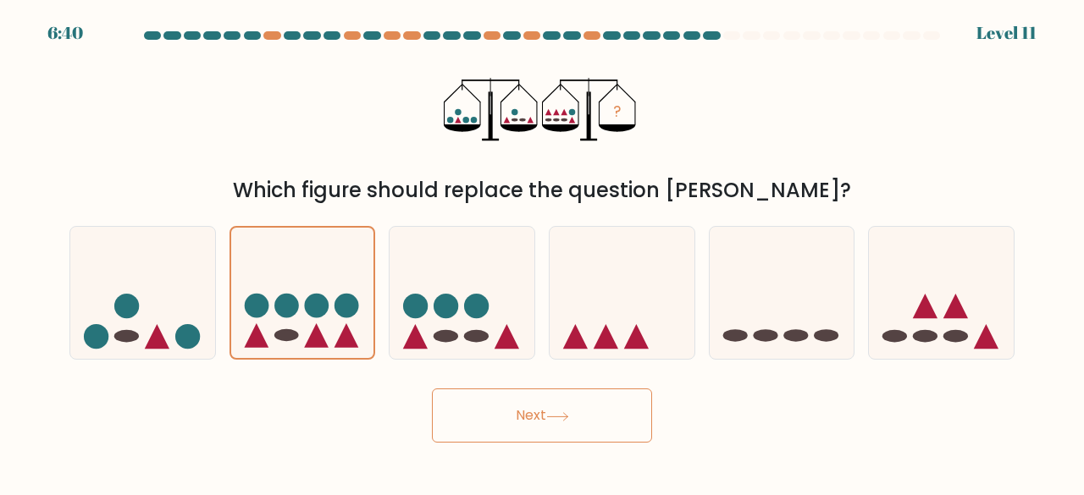
click at [479, 433] on button "Next" at bounding box center [542, 416] width 220 height 54
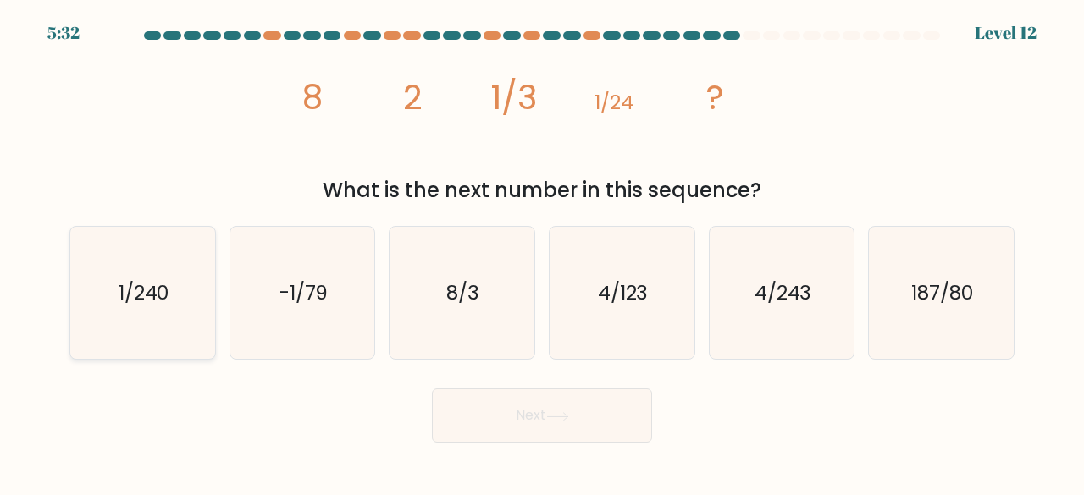
click at [142, 268] on icon "1/240" at bounding box center [142, 293] width 133 height 133
click at [542, 252] on input "a. 1/240" at bounding box center [542, 250] width 1 height 4
radio input "true"
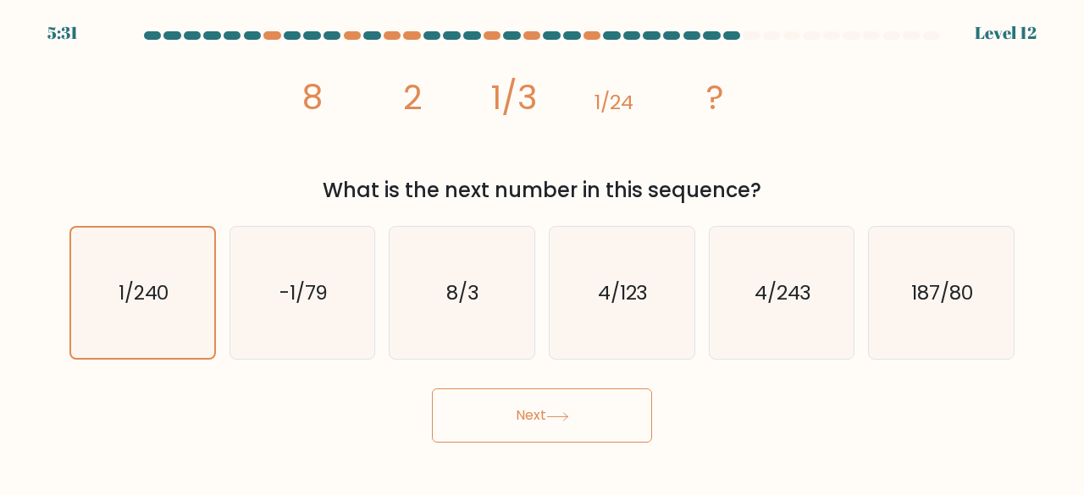
click at [562, 417] on icon at bounding box center [557, 417] width 20 height 8
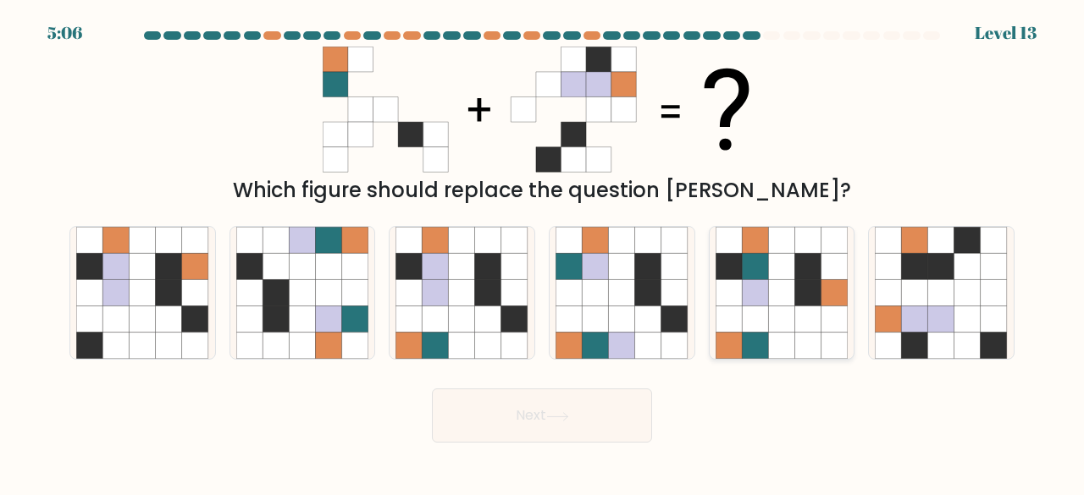
click at [791, 270] on icon at bounding box center [781, 266] width 26 height 26
click at [543, 252] on input "e." at bounding box center [542, 250] width 1 height 4
radio input "true"
click at [563, 422] on button "Next" at bounding box center [542, 416] width 220 height 54
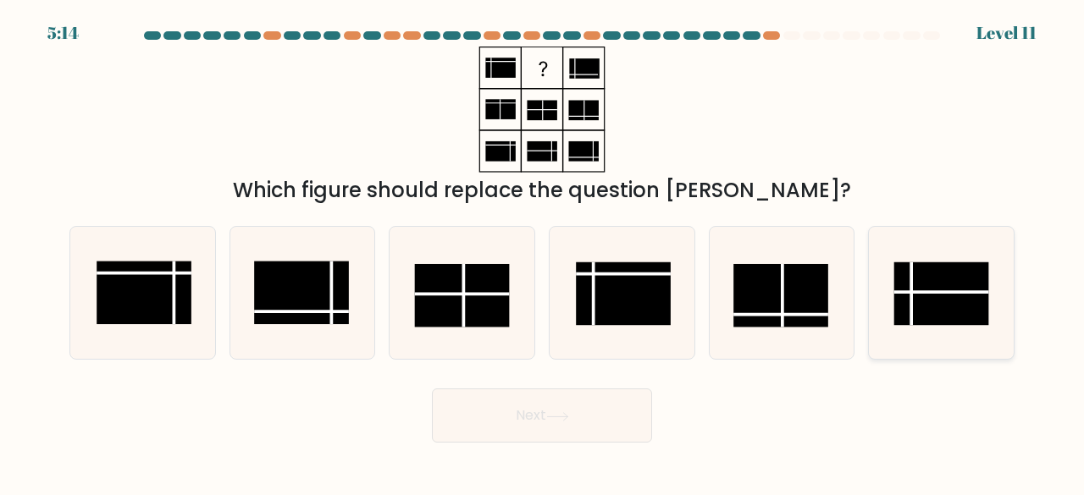
click at [928, 281] on rect at bounding box center [941, 293] width 95 height 63
click at [543, 252] on input "f." at bounding box center [542, 250] width 1 height 4
radio input "true"
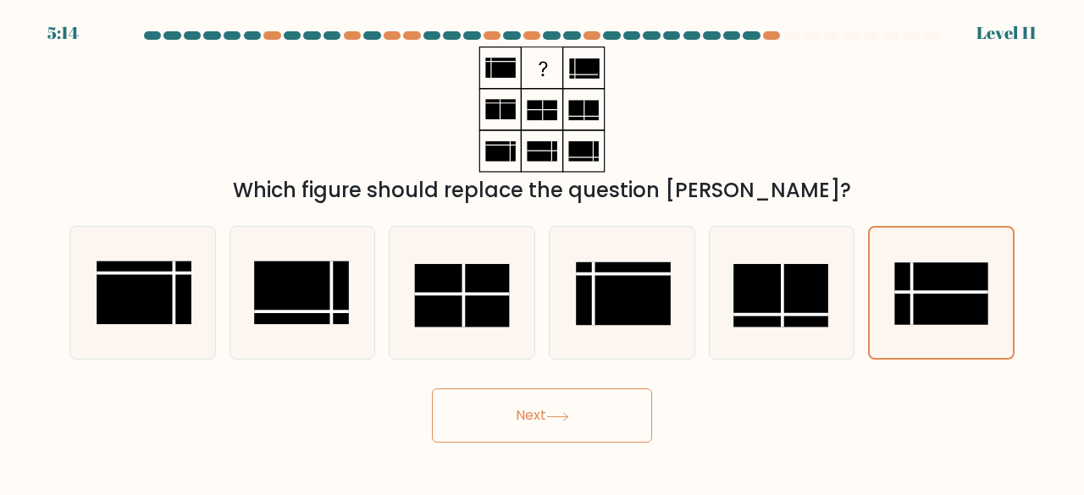
click at [607, 423] on button "Next" at bounding box center [542, 416] width 220 height 54
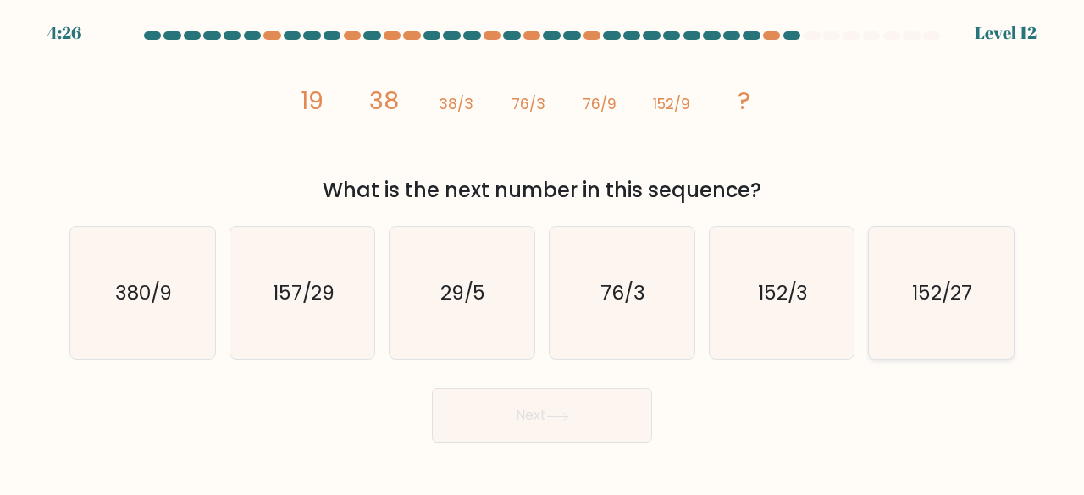
click at [908, 268] on icon "152/27" at bounding box center [941, 293] width 133 height 133
click at [543, 252] on input "f. 152/27" at bounding box center [542, 250] width 1 height 4
radio input "true"
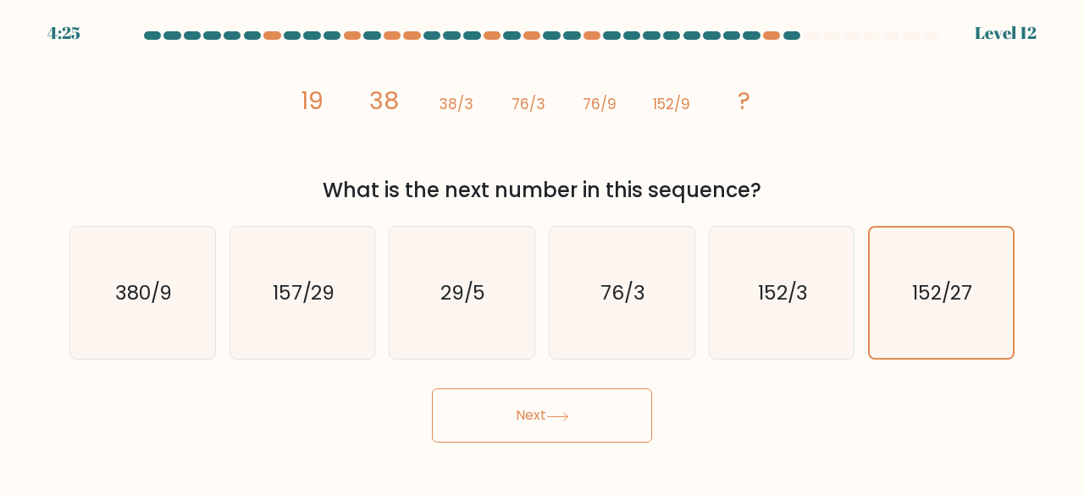
click at [611, 421] on button "Next" at bounding box center [542, 416] width 220 height 54
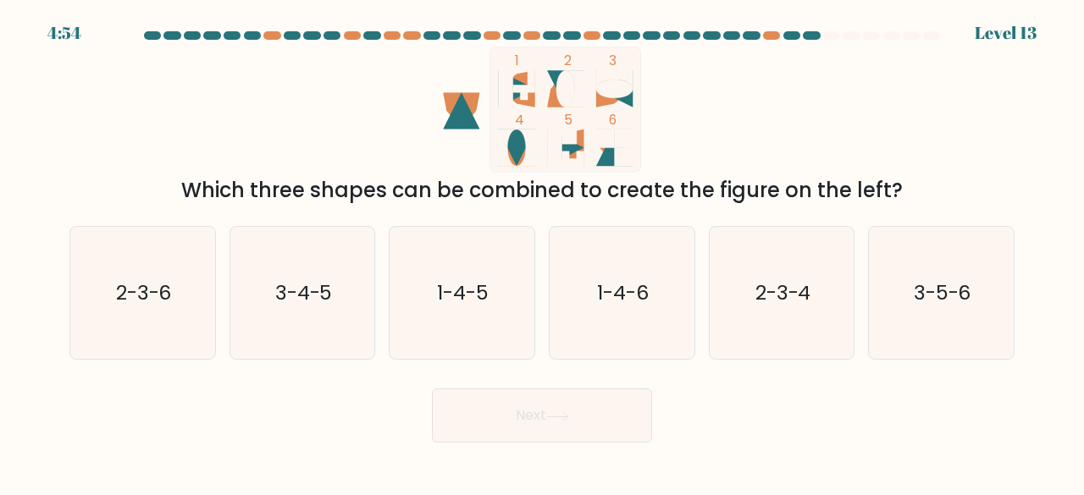
click at [395, 465] on body "4:54 Level 13" at bounding box center [542, 247] width 1084 height 495
click at [108, 281] on icon "2-3-6" at bounding box center [142, 293] width 133 height 133
click at [542, 252] on input "a. 2-3-6" at bounding box center [542, 250] width 1 height 4
radio input "true"
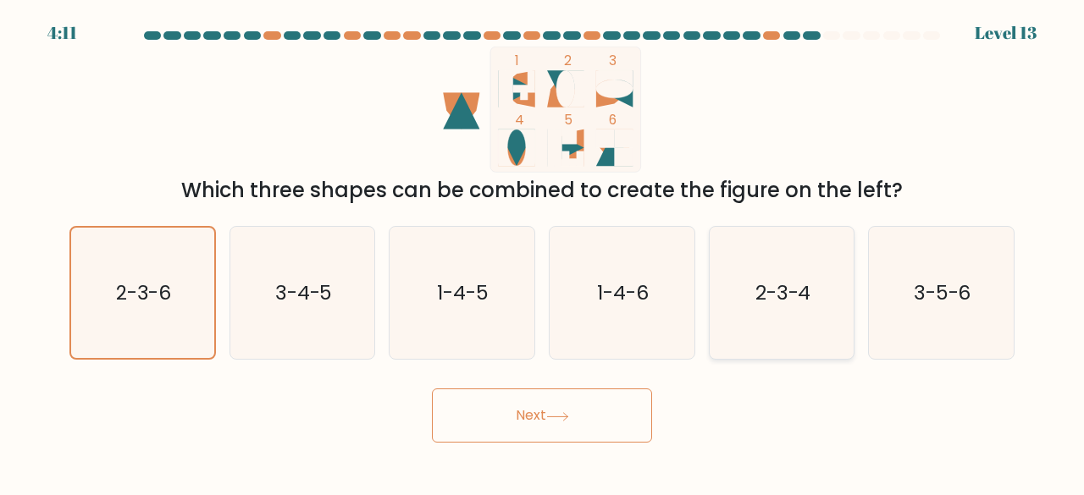
click at [775, 306] on icon "2-3-4" at bounding box center [781, 293] width 133 height 133
click at [543, 252] on input "e. 2-3-4" at bounding box center [542, 250] width 1 height 4
radio input "true"
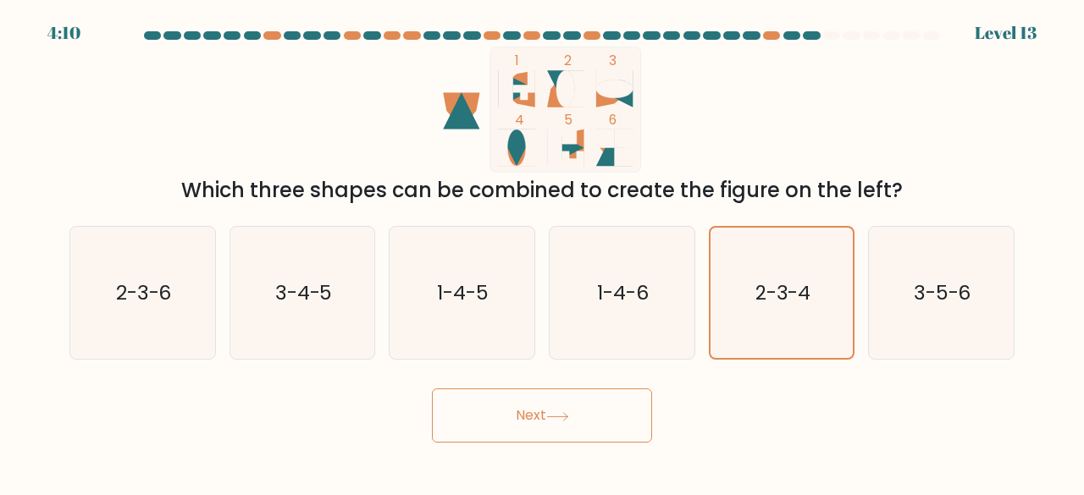
click at [604, 421] on button "Next" at bounding box center [542, 416] width 220 height 54
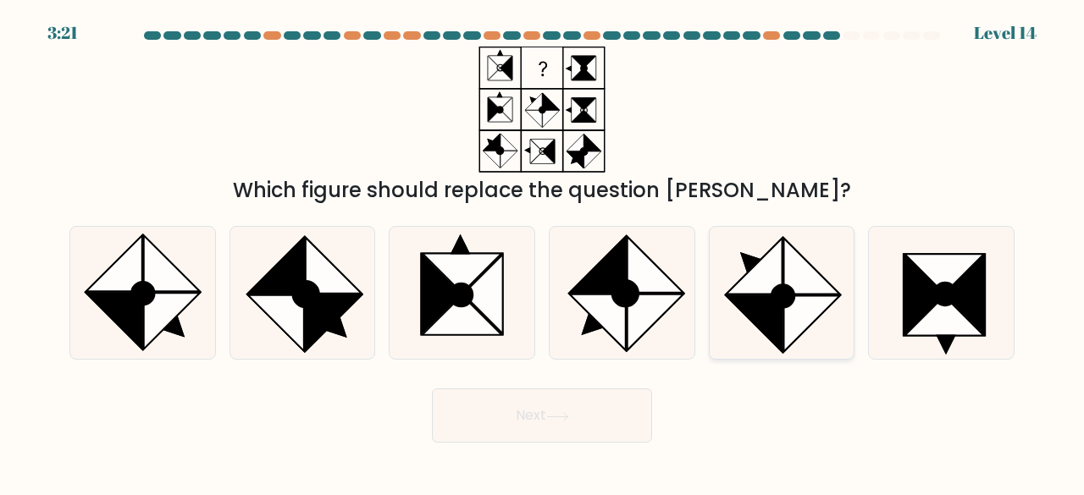
click at [742, 287] on icon at bounding box center [754, 266] width 56 height 56
click at [543, 252] on input "e." at bounding box center [542, 250] width 1 height 4
radio input "true"
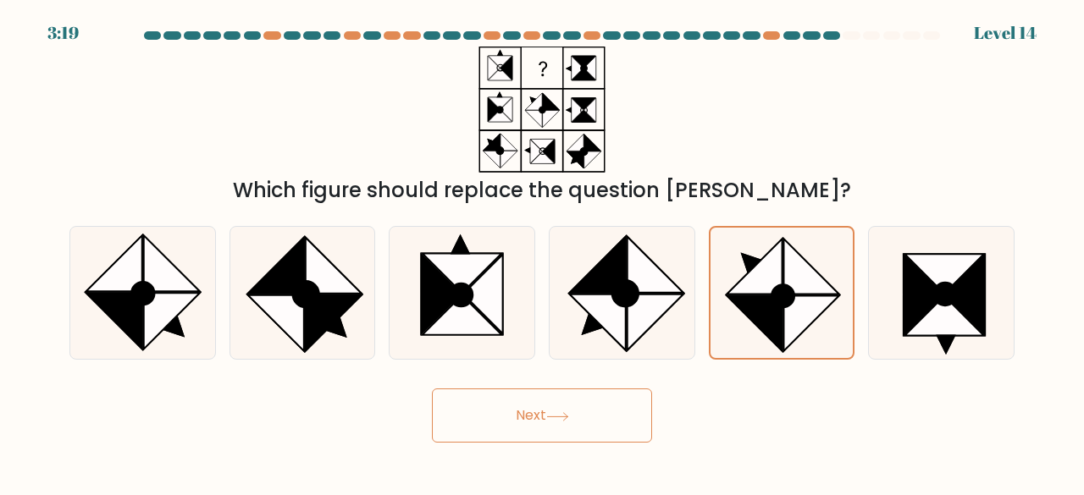
click at [555, 428] on button "Next" at bounding box center [542, 416] width 220 height 54
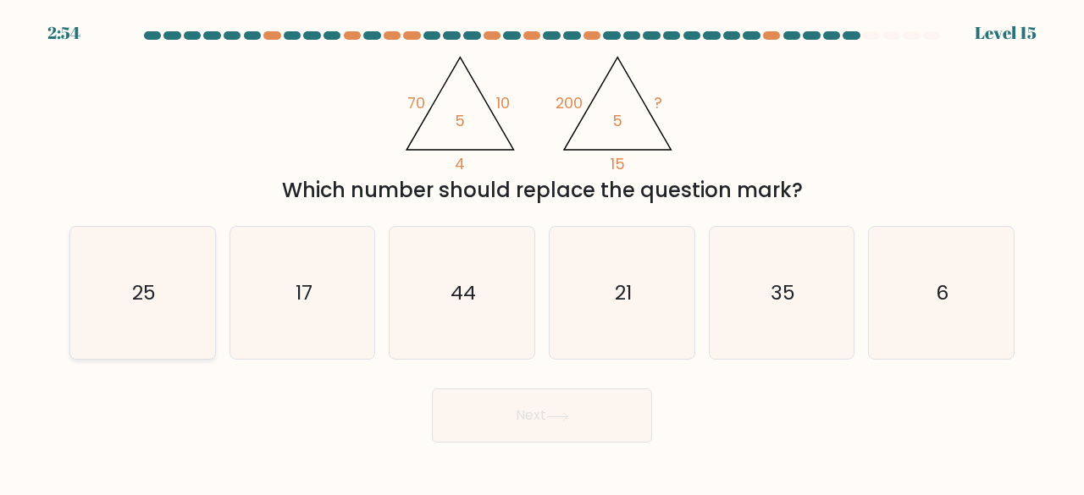
click at [130, 285] on icon "25" at bounding box center [142, 293] width 133 height 133
click at [542, 252] on input "a. 25" at bounding box center [542, 250] width 1 height 4
radio input "true"
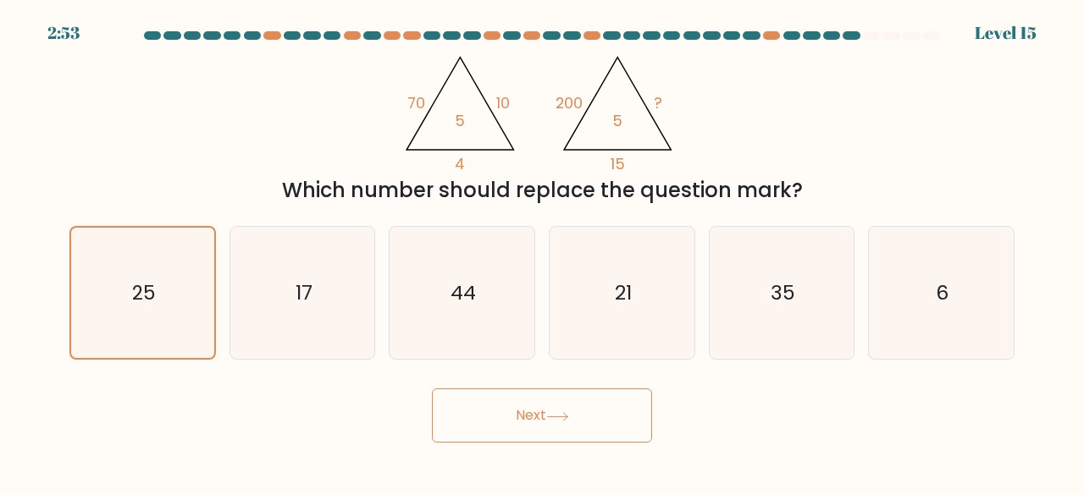
click at [590, 420] on button "Next" at bounding box center [542, 416] width 220 height 54
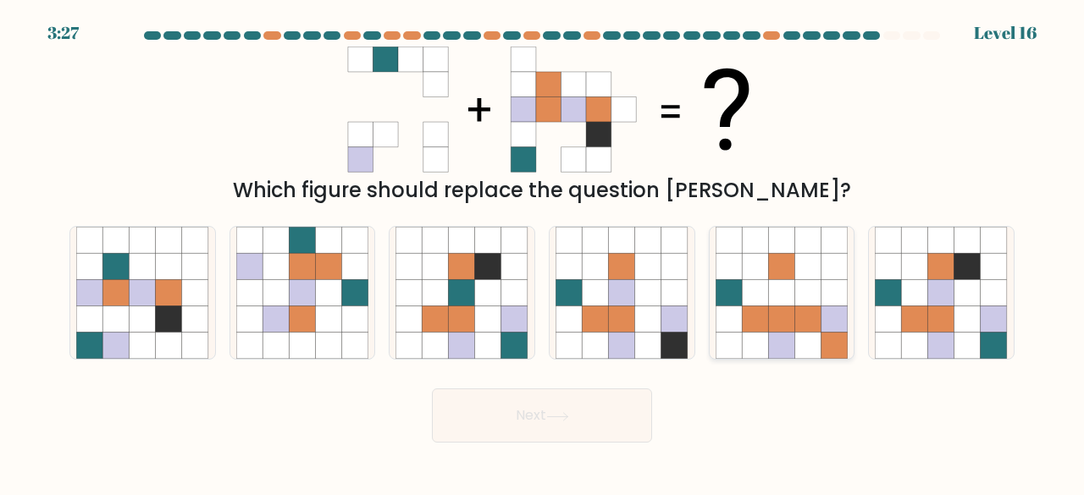
click at [831, 271] on icon at bounding box center [834, 266] width 26 height 26
click at [543, 252] on input "e." at bounding box center [542, 250] width 1 height 4
radio input "true"
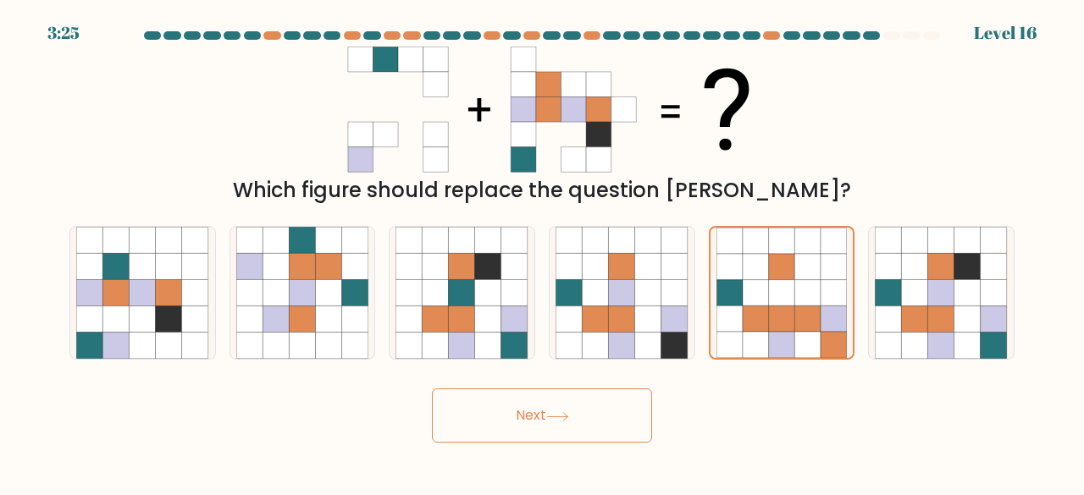
click at [582, 410] on button "Next" at bounding box center [542, 416] width 220 height 54
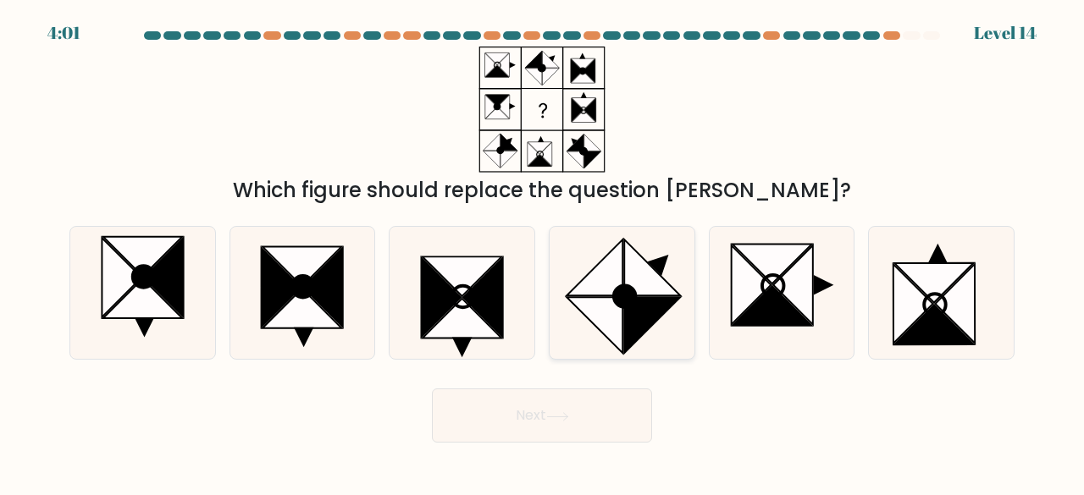
click at [643, 300] on icon at bounding box center [653, 325] width 56 height 56
click at [543, 252] on input "d." at bounding box center [542, 250] width 1 height 4
radio input "true"
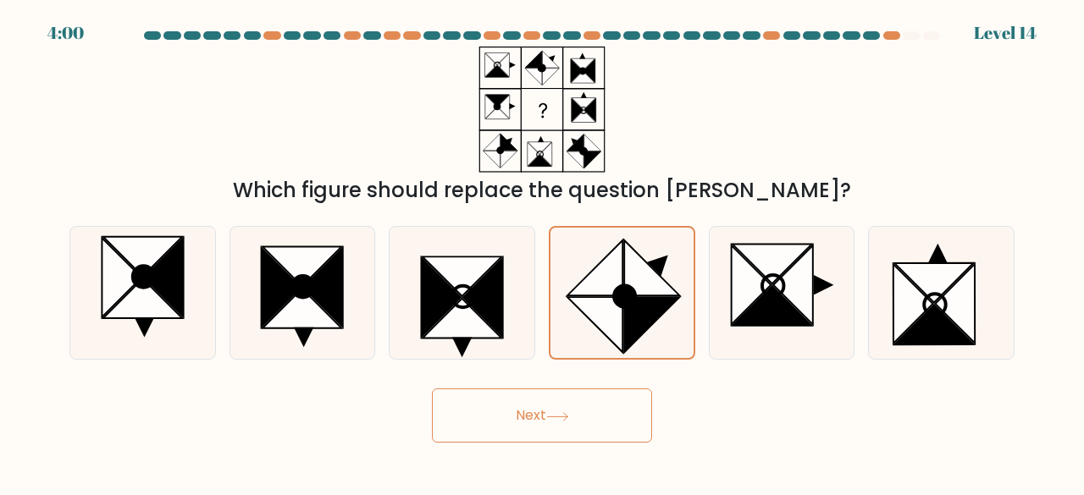
click at [572, 437] on button "Next" at bounding box center [542, 416] width 220 height 54
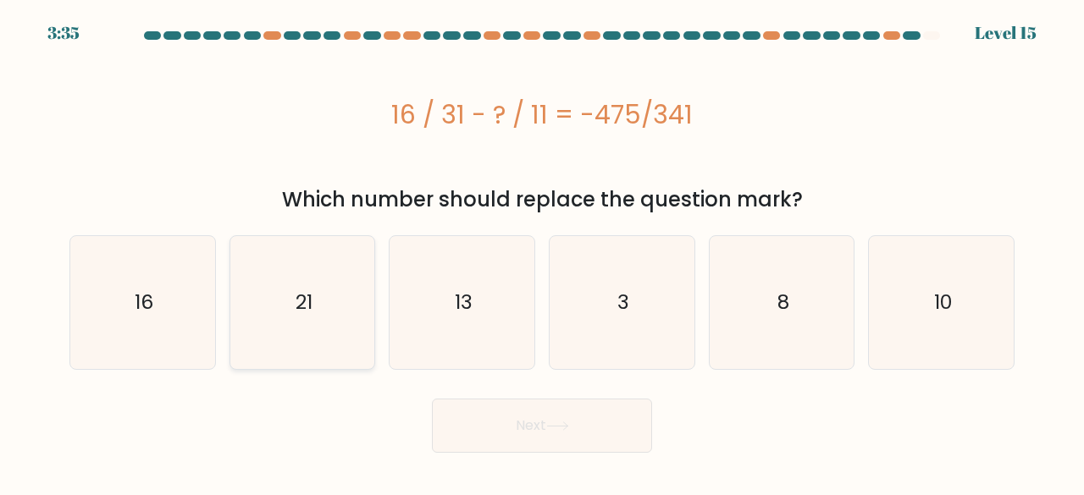
click at [258, 283] on icon "21" at bounding box center [302, 302] width 133 height 133
click at [542, 252] on input "b. 21" at bounding box center [542, 250] width 1 height 4
radio input "true"
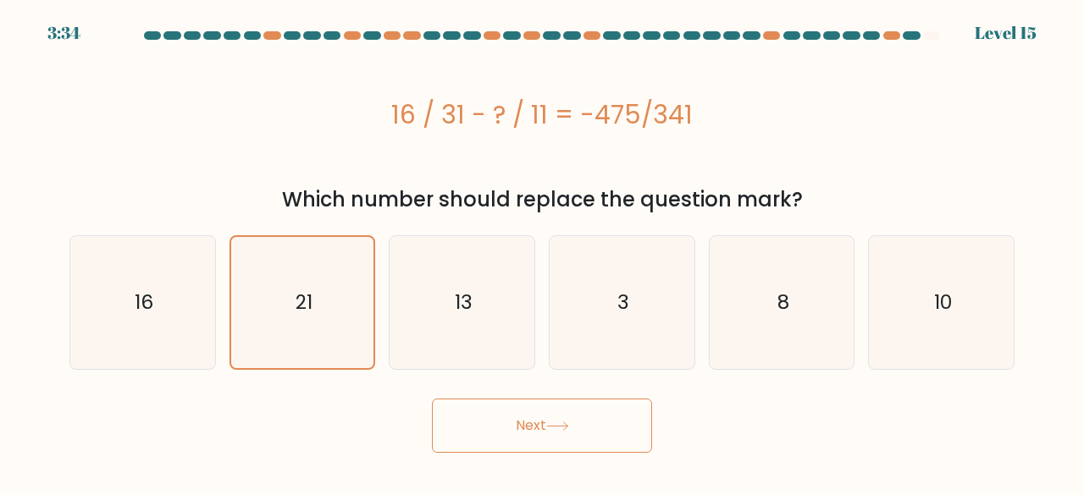
click at [555, 428] on icon at bounding box center [557, 426] width 23 height 9
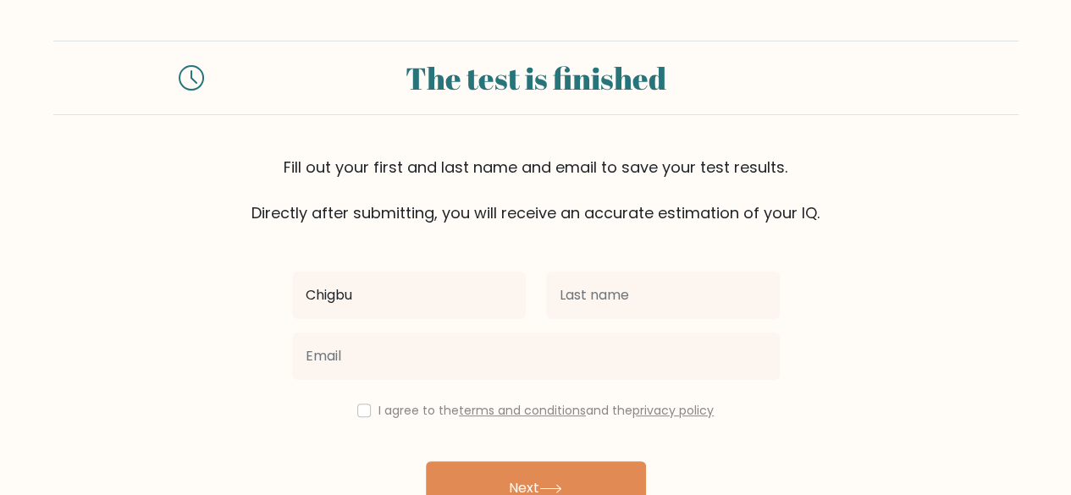
type input "Chigbu"
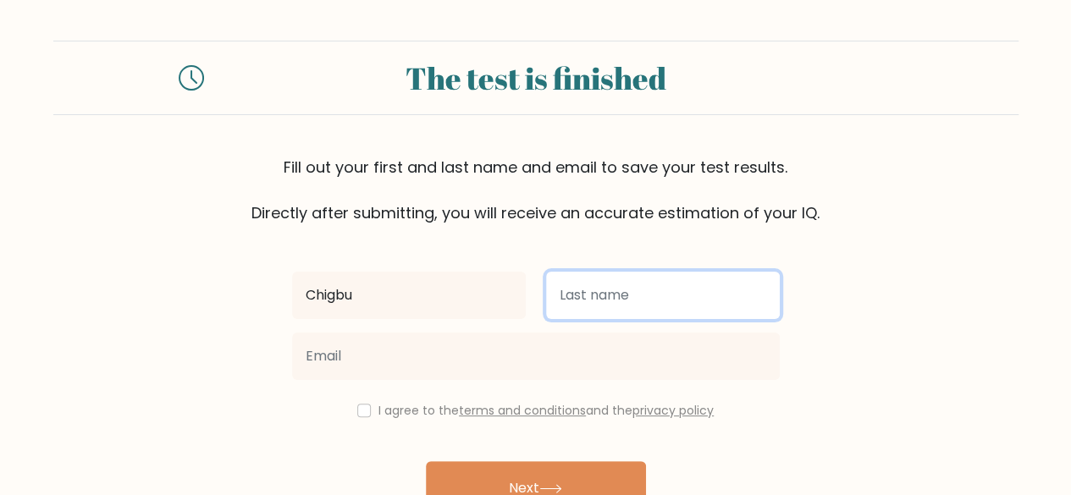
click at [669, 294] on input "text" at bounding box center [663, 295] width 234 height 47
type input "W"
type input "[PERSON_NAME]"
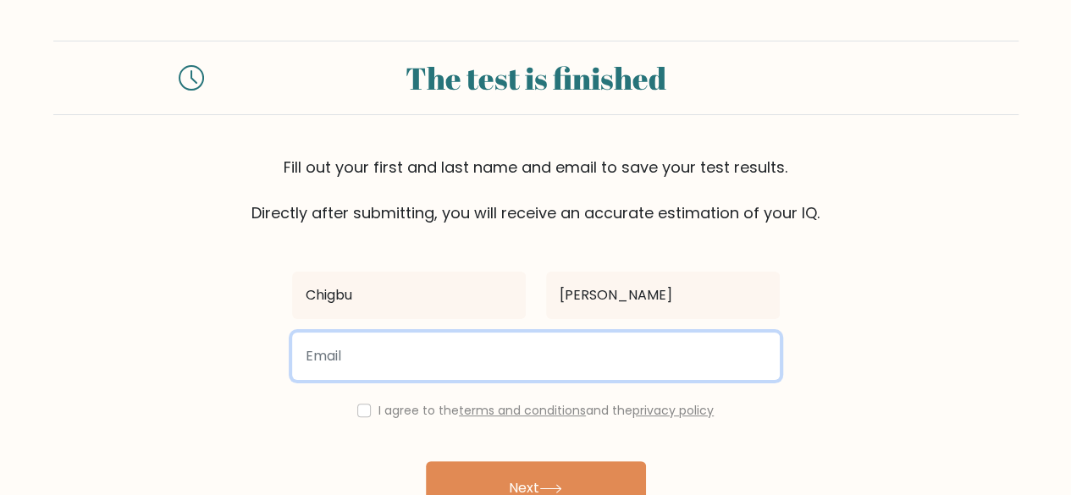
click at [553, 358] on input "email" at bounding box center [536, 356] width 488 height 47
type input "[EMAIL_ADDRESS][DOMAIN_NAME]"
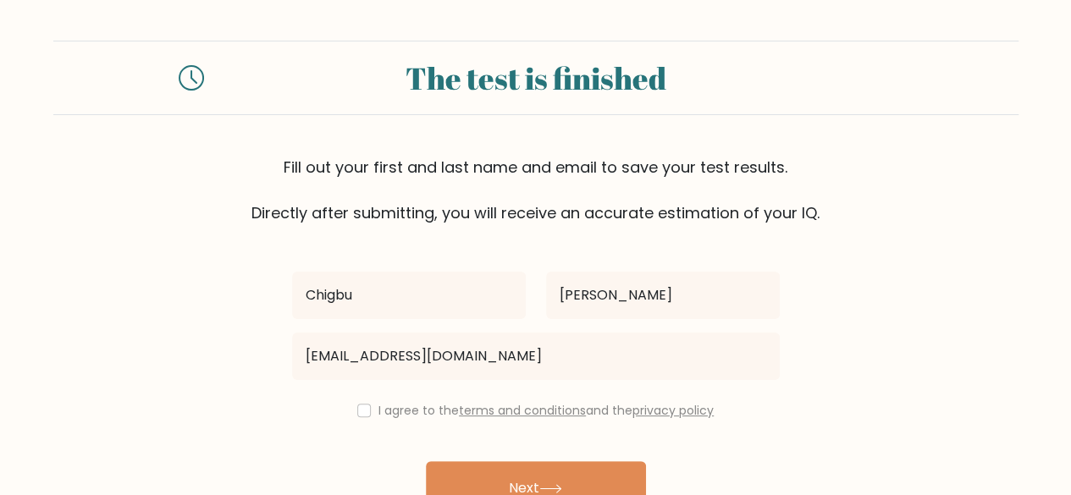
click at [371, 407] on div "I agree to the terms and conditions and the privacy policy" at bounding box center [536, 410] width 508 height 20
click at [357, 407] on input "checkbox" at bounding box center [364, 411] width 14 height 14
checkbox input "true"
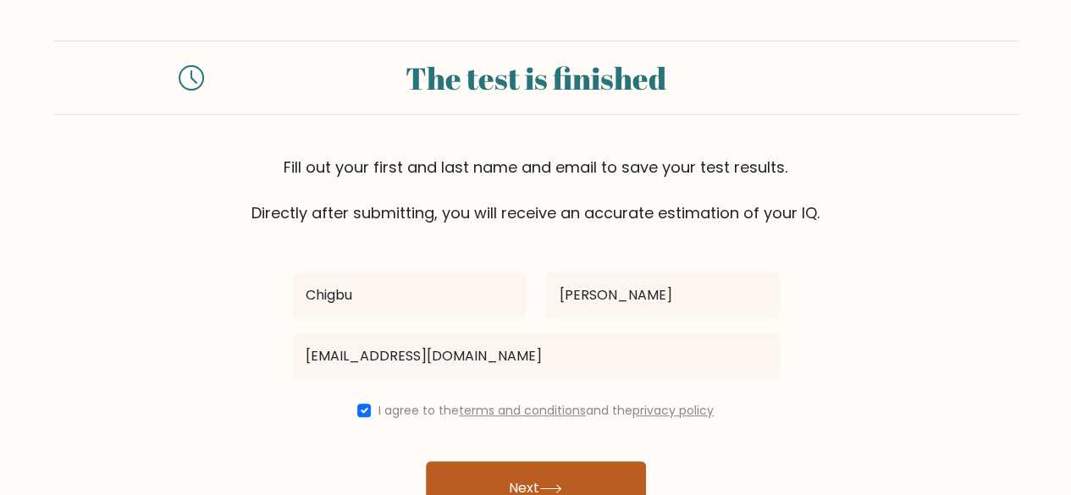
click at [526, 477] on button "Next" at bounding box center [536, 488] width 220 height 54
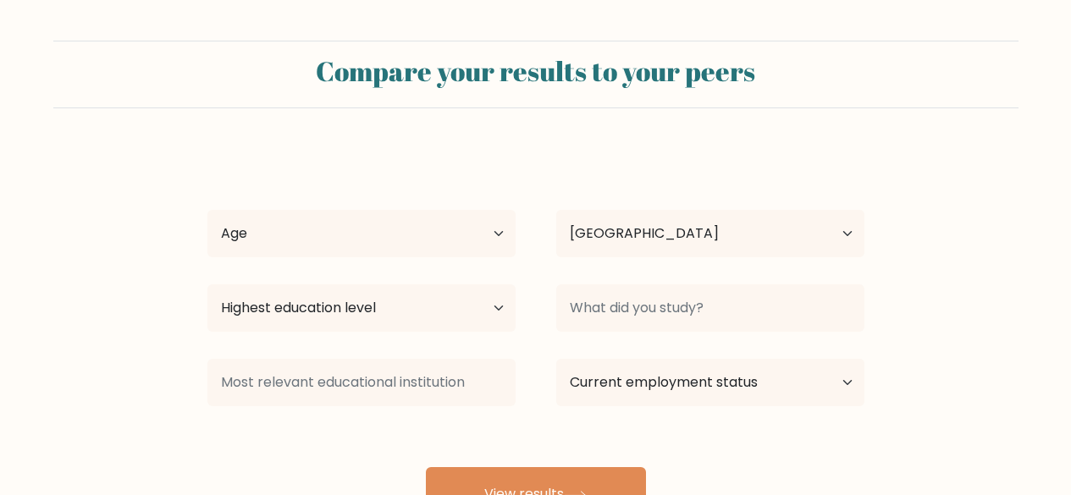
select select "NG"
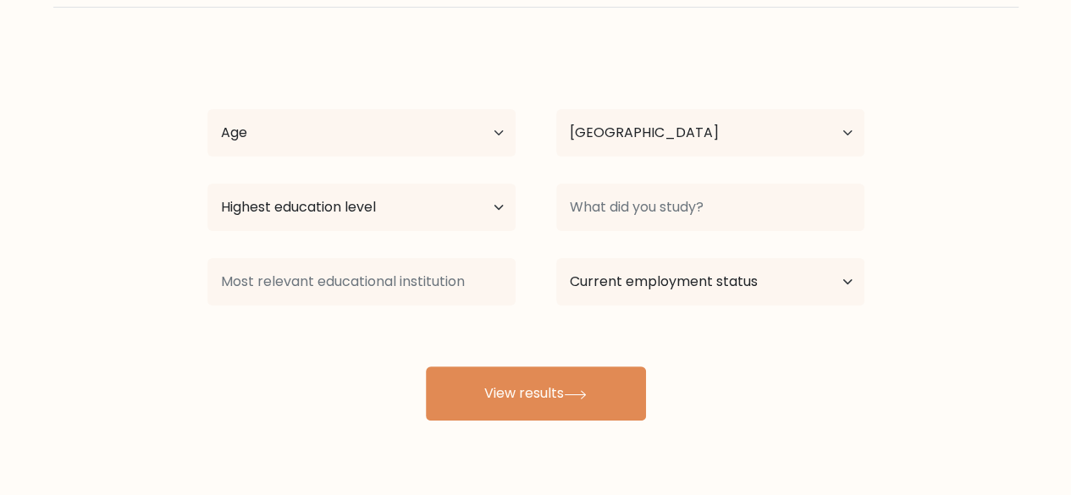
scroll to position [102, 0]
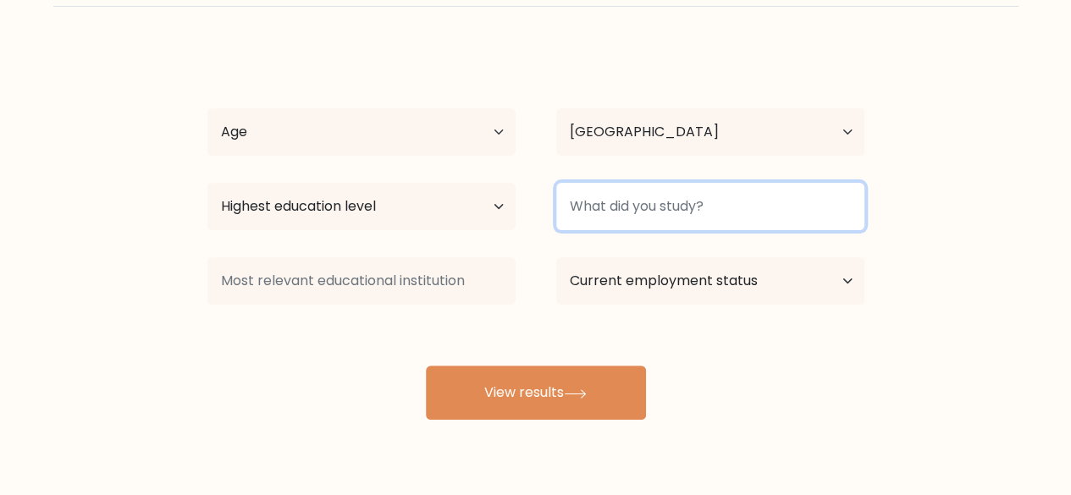
click at [608, 210] on input at bounding box center [710, 206] width 308 height 47
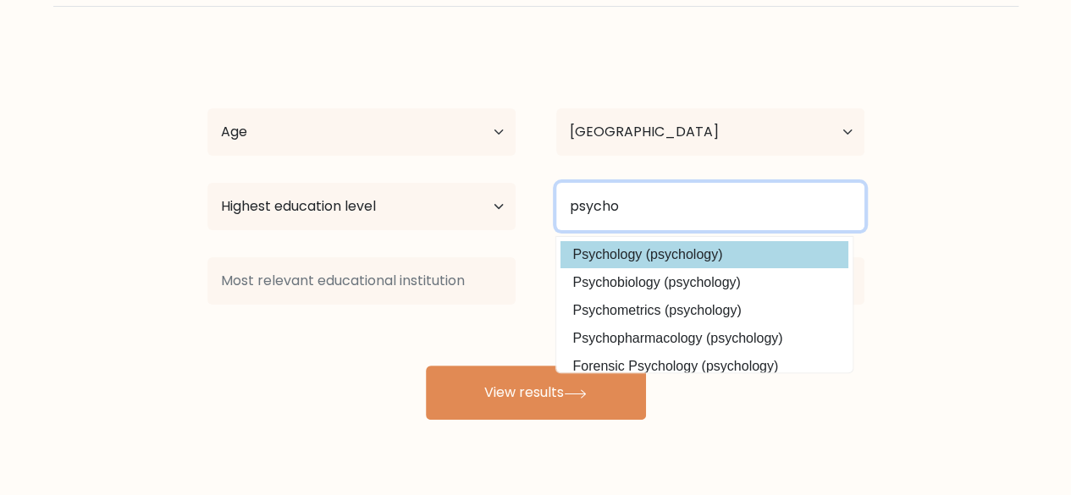
type input "psycho"
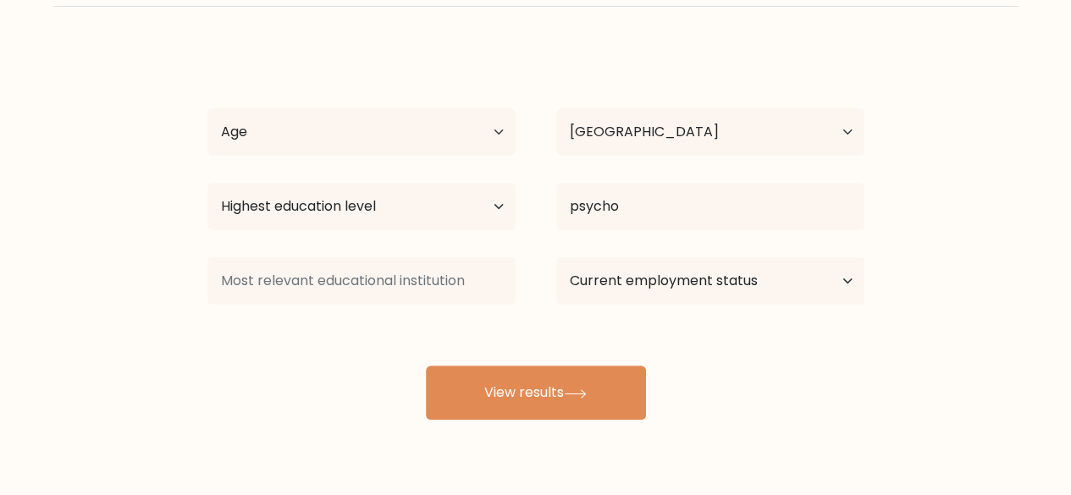
click at [684, 260] on div "[PERSON_NAME] Age Under [DEMOGRAPHIC_DATA] [DEMOGRAPHIC_DATA] [DEMOGRAPHIC_DATA…" at bounding box center [535, 233] width 677 height 372
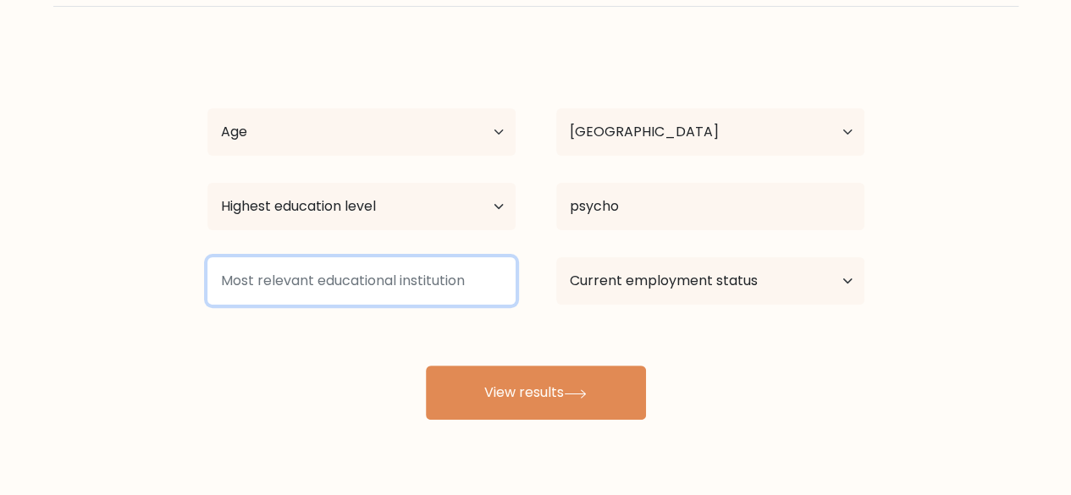
click at [439, 279] on input at bounding box center [361, 280] width 308 height 47
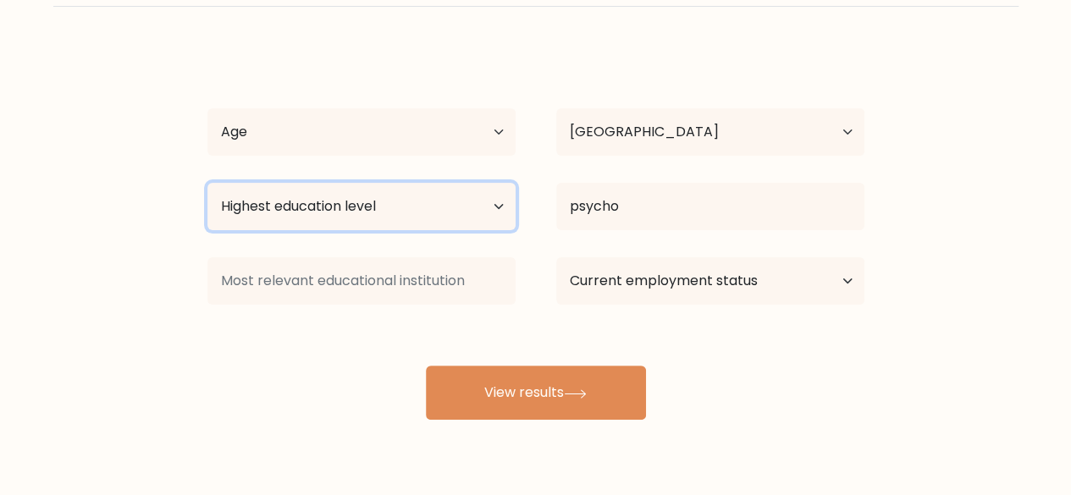
click at [480, 212] on select "Highest education level No schooling Primary Lower Secondary Upper Secondary Oc…" at bounding box center [361, 206] width 308 height 47
select select "bachelors_degree"
click at [207, 183] on select "Highest education level No schooling Primary Lower Secondary Upper Secondary Oc…" at bounding box center [361, 206] width 308 height 47
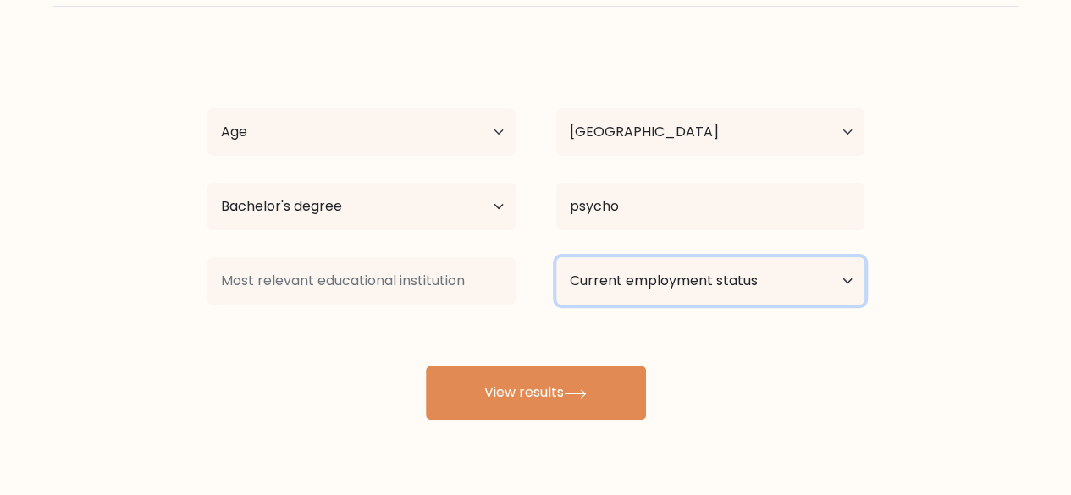
click at [582, 281] on select "Current employment status Employed Student Retired Other / prefer not to answer" at bounding box center [710, 280] width 308 height 47
select select "other"
click at [556, 257] on select "Current employment status Employed Student Retired Other / prefer not to answer" at bounding box center [710, 280] width 308 height 47
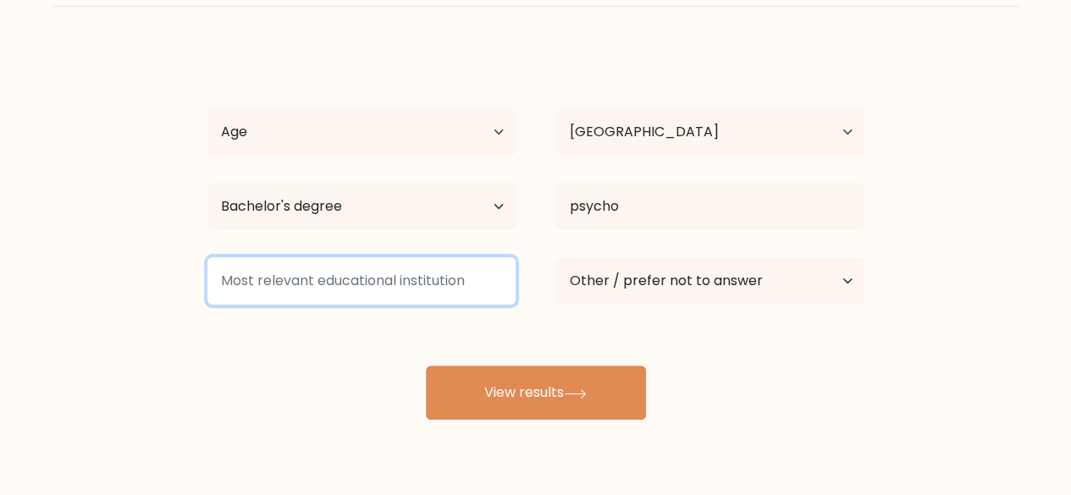
click at [424, 286] on input at bounding box center [361, 280] width 308 height 47
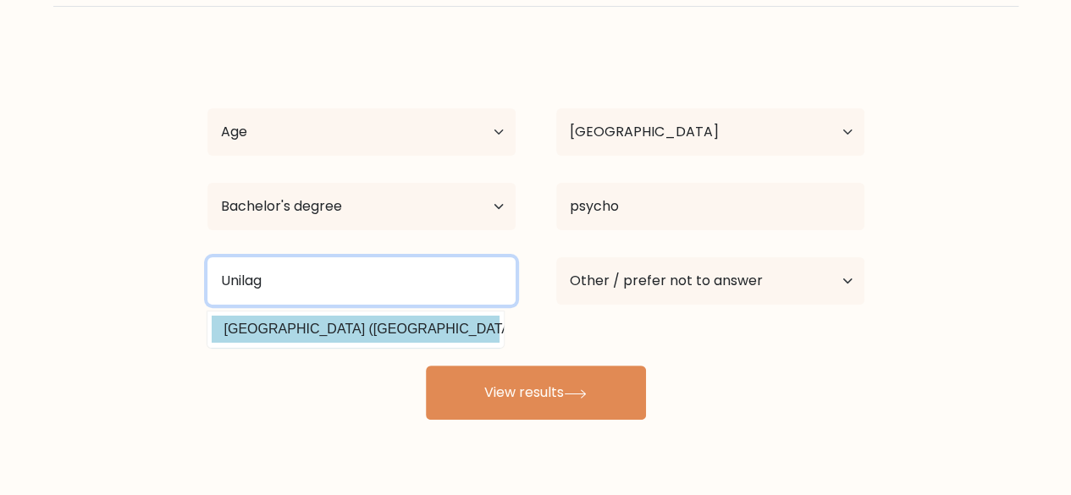
type input "Unilag"
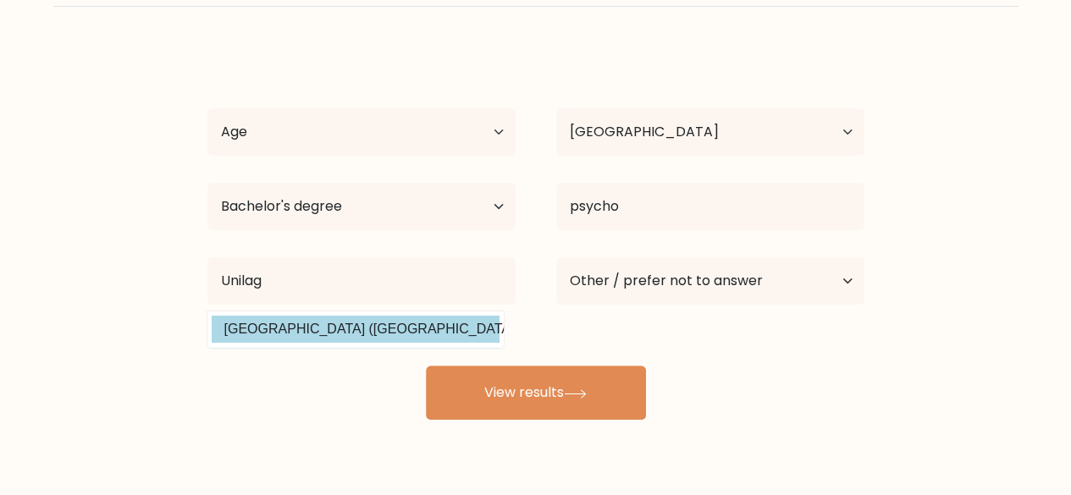
click at [371, 319] on div "Chigbu Emmanuel Age Under 18 years old 18-24 years old 25-34 years old 35-44 ye…" at bounding box center [535, 233] width 677 height 372
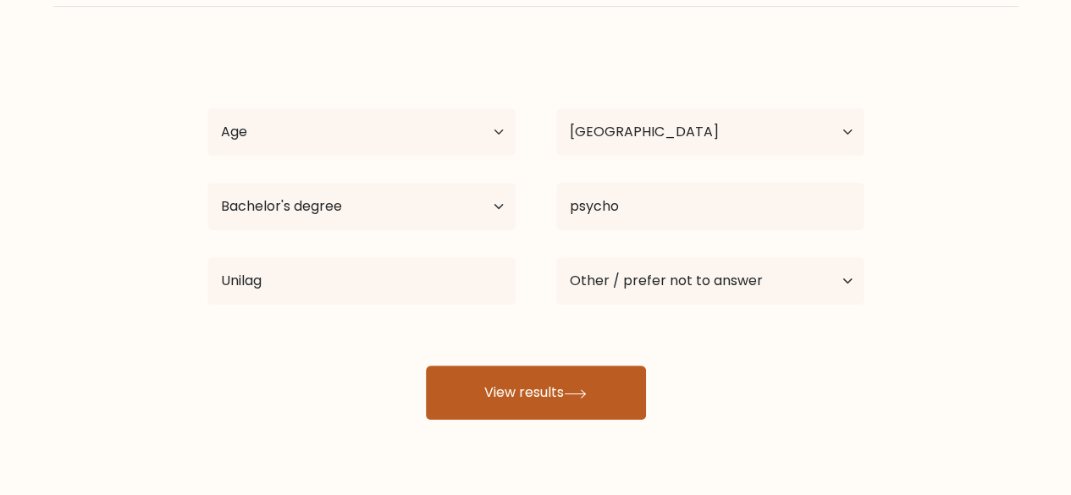
click at [563, 388] on button "View results" at bounding box center [536, 393] width 220 height 54
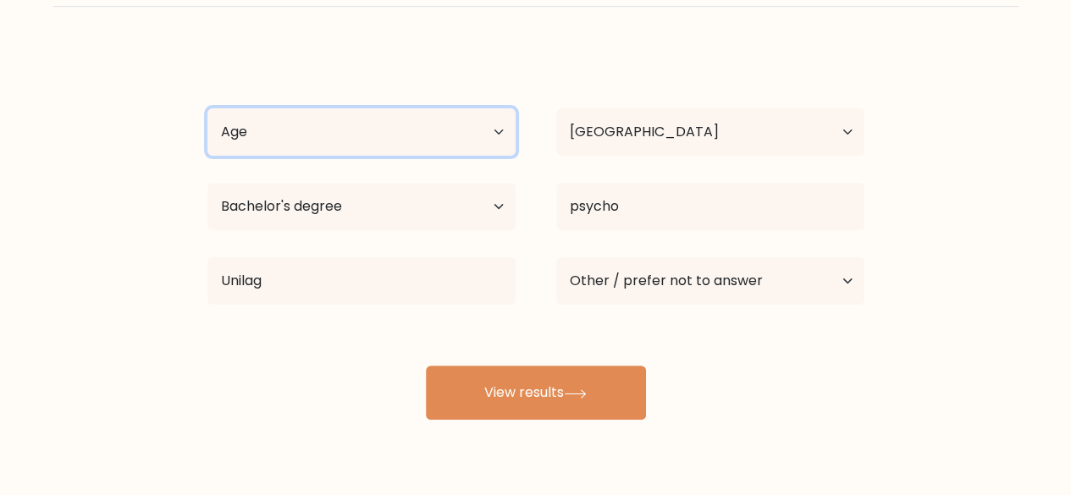
click at [461, 140] on select "Age Under 18 years old 18-24 years old 25-34 years old 35-44 years old 45-54 ye…" at bounding box center [361, 131] width 308 height 47
select select "18_24"
click at [207, 108] on select "Age Under 18 years old 18-24 years old 25-34 years old 35-44 years old 45-54 ye…" at bounding box center [361, 131] width 308 height 47
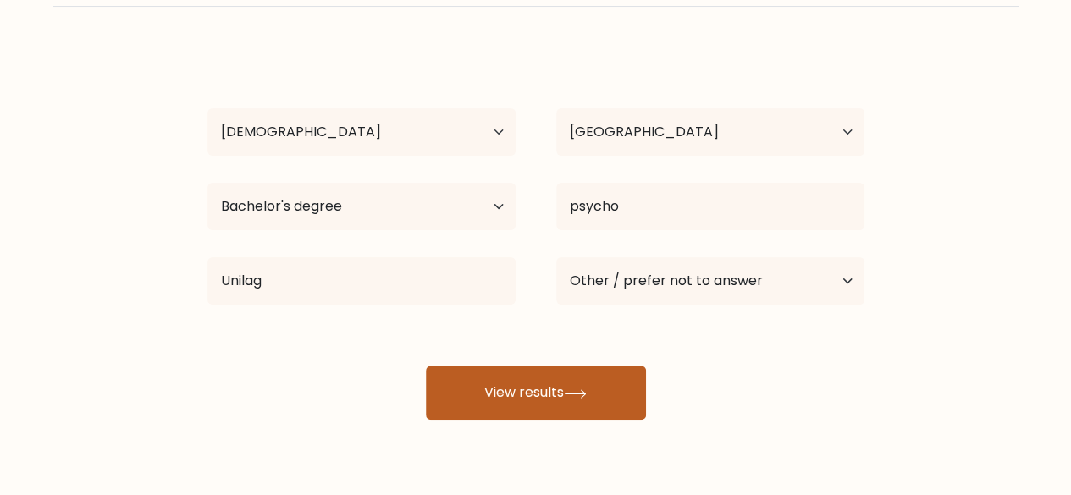
click at [524, 383] on button "View results" at bounding box center [536, 393] width 220 height 54
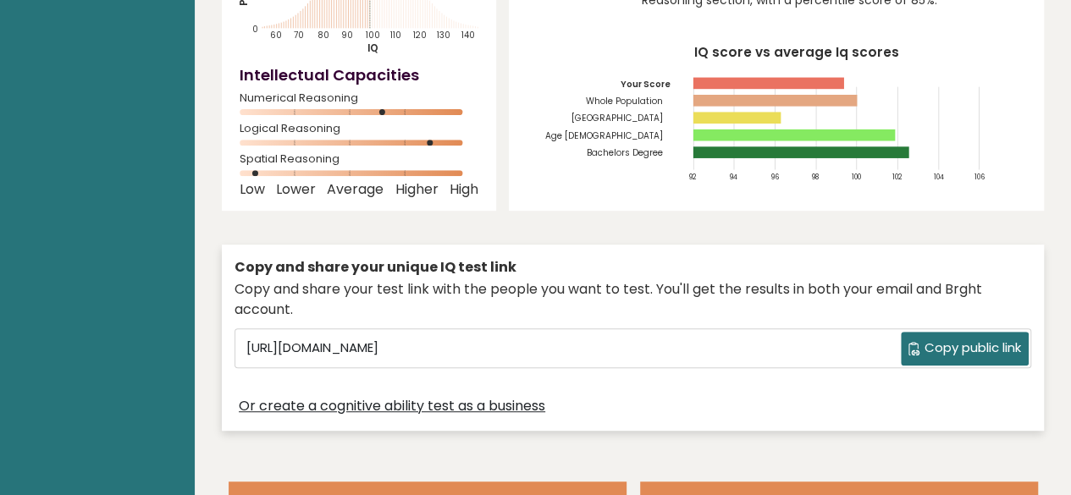
scroll to position [272, 0]
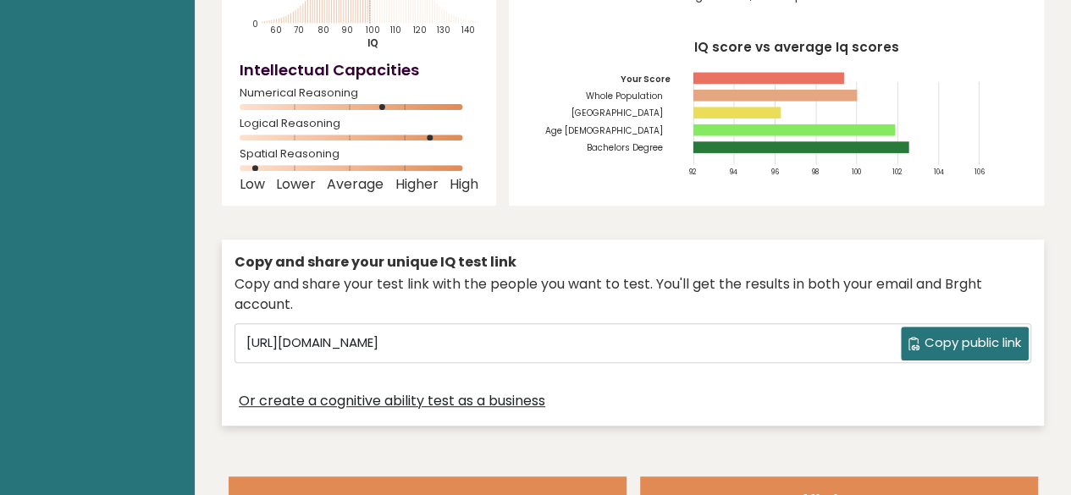
click at [919, 327] on button "Copy public link" at bounding box center [965, 344] width 128 height 34
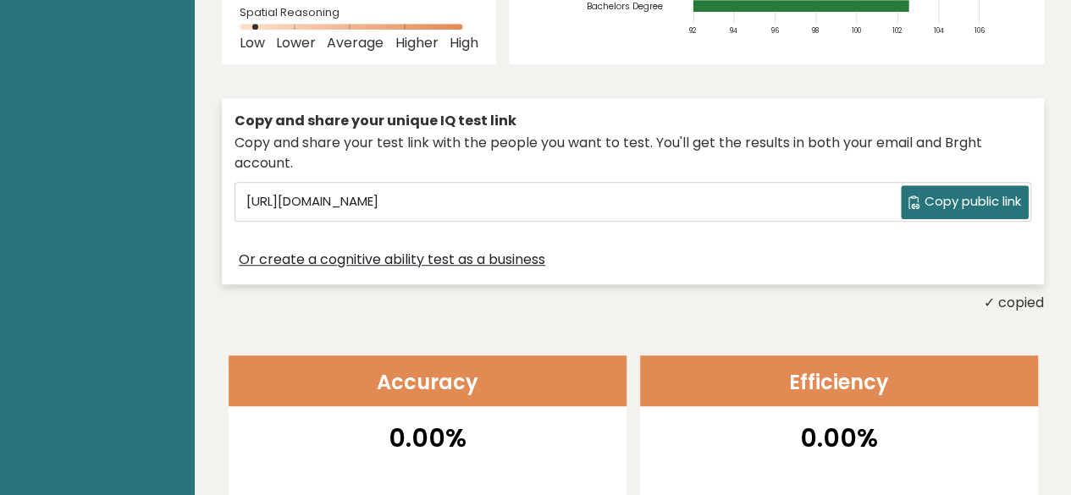
scroll to position [428, 0]
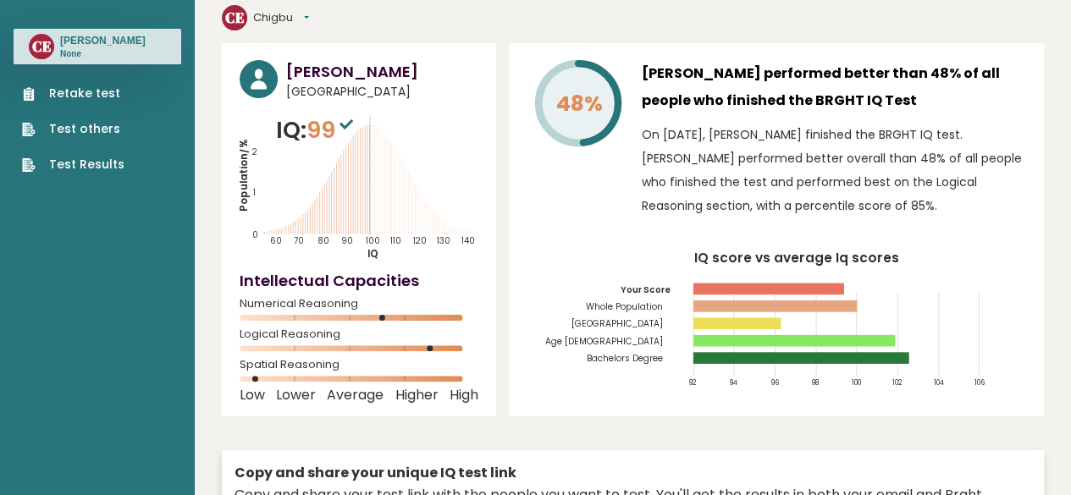
scroll to position [0, 0]
